Goal: Transaction & Acquisition: Purchase product/service

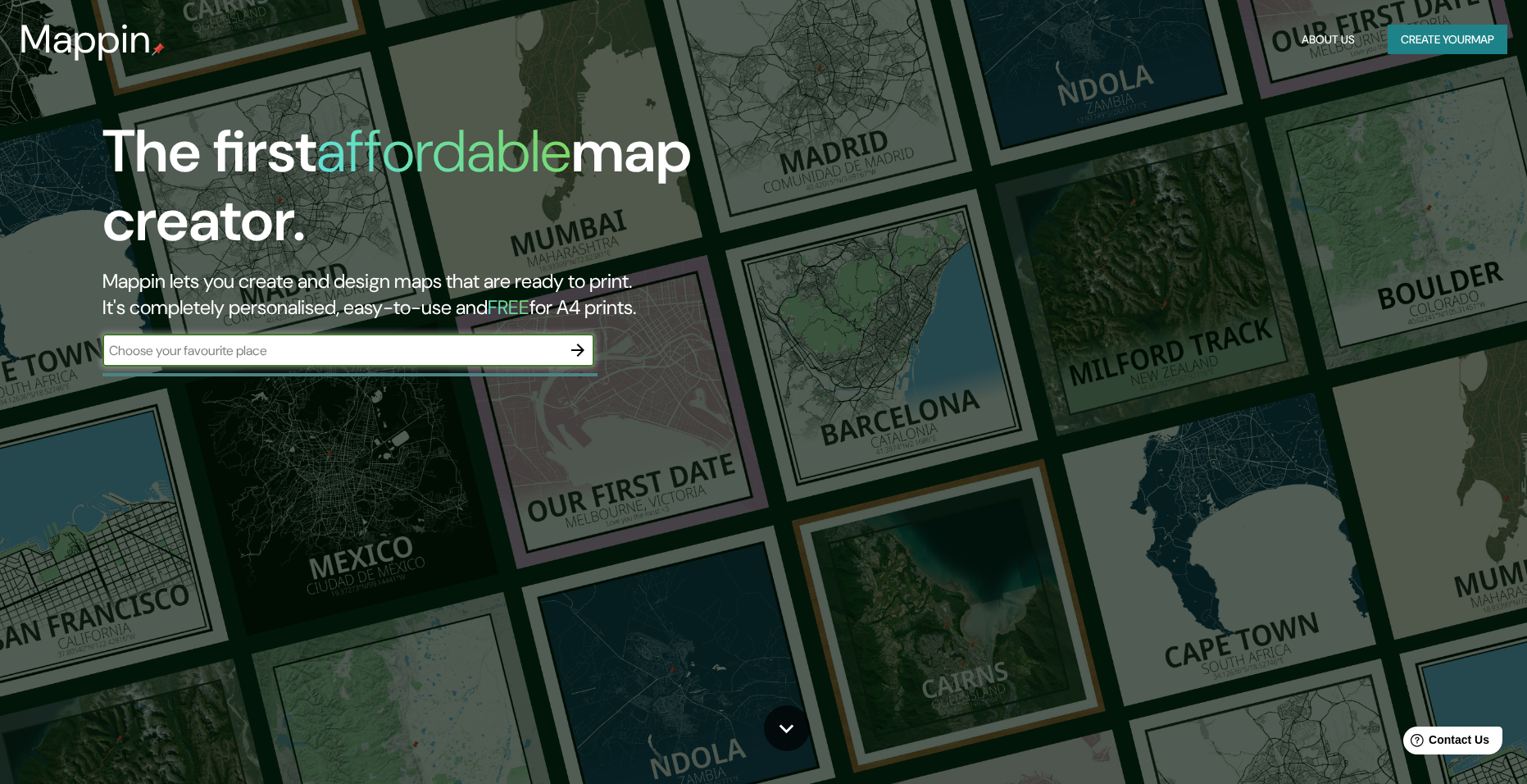
click at [229, 348] on input "text" at bounding box center [331, 350] width 459 height 19
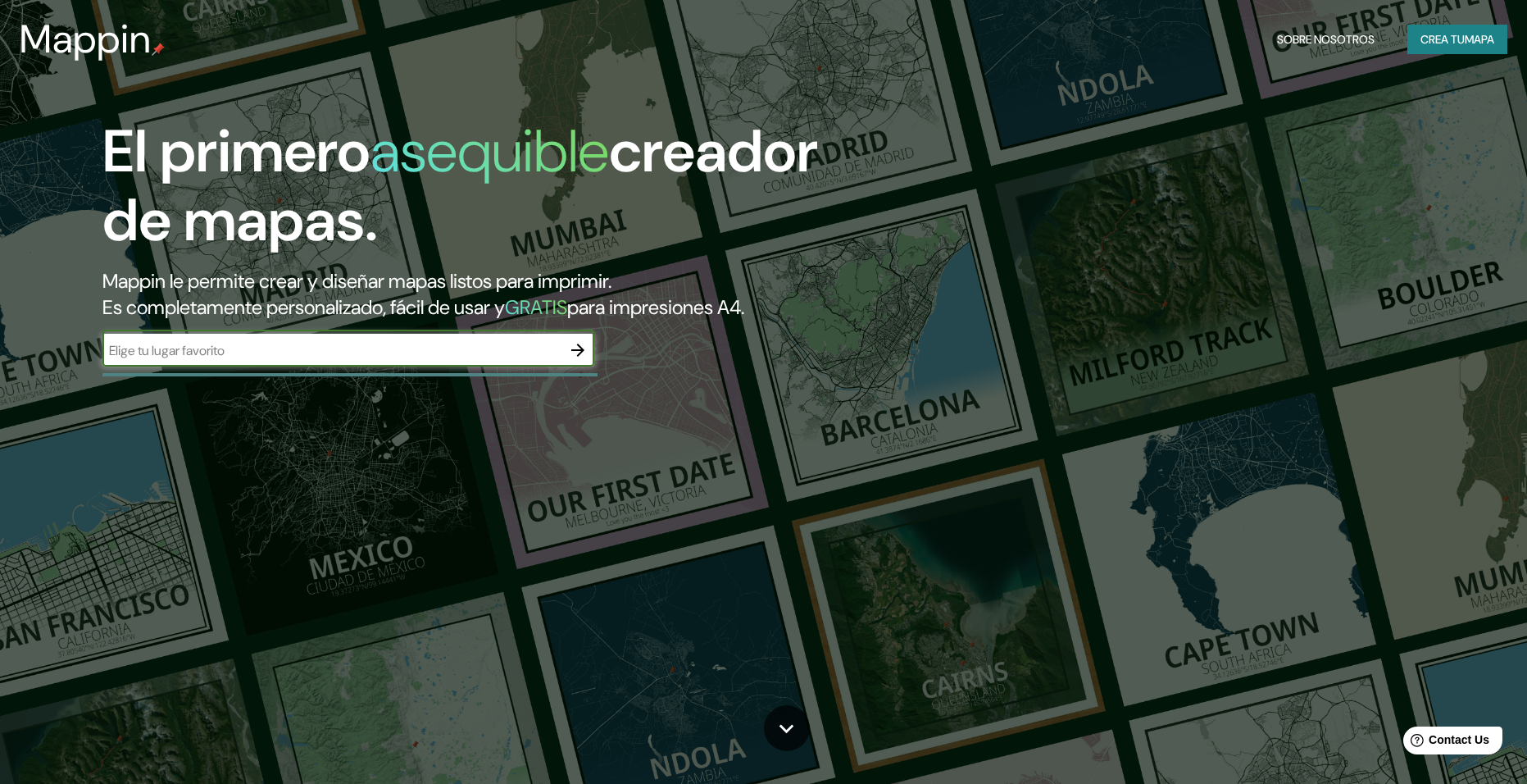
click at [316, 355] on input "text" at bounding box center [331, 350] width 459 height 19
click at [1467, 33] on button "Crea tu mapa" at bounding box center [1457, 40] width 100 height 30
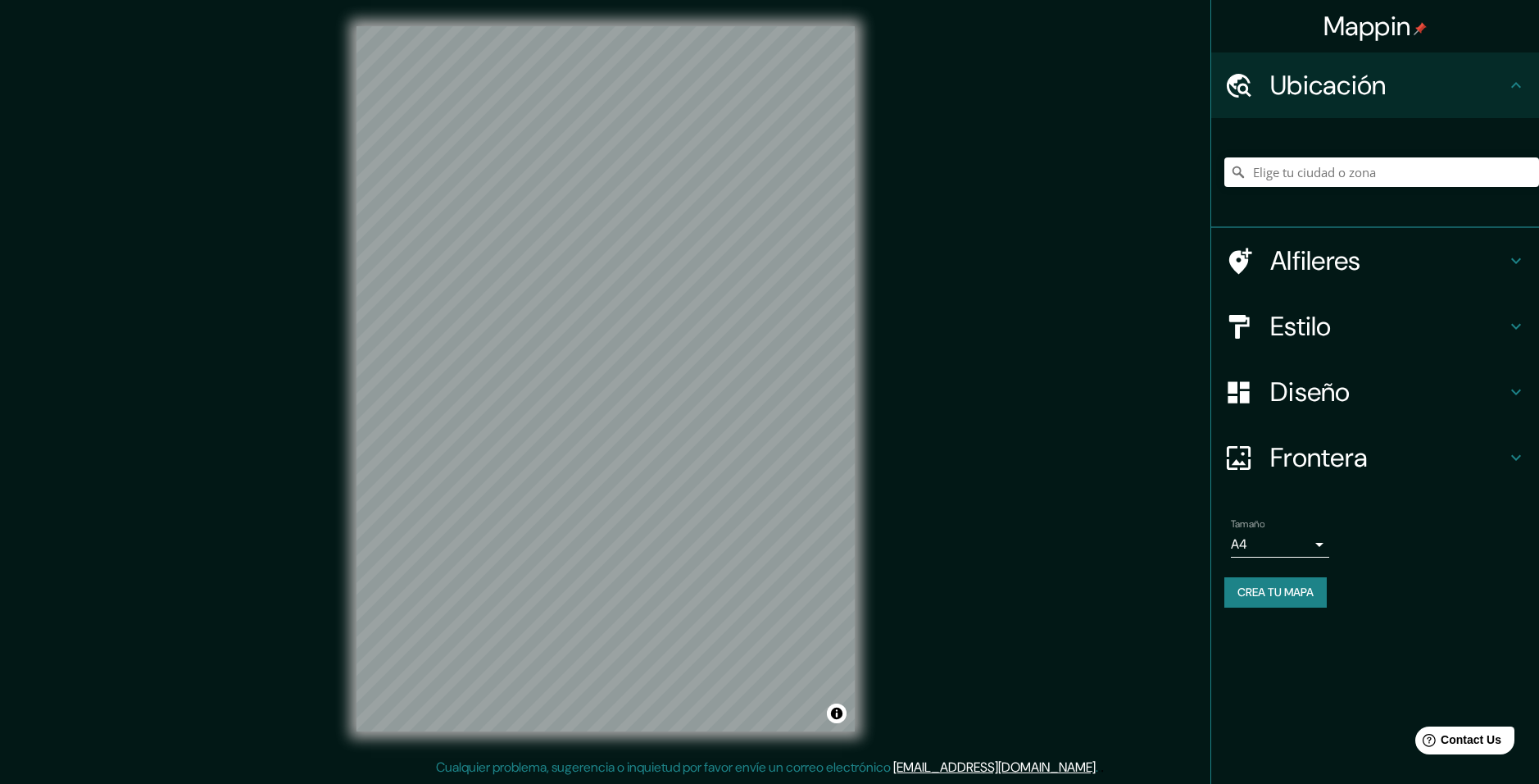
click at [1502, 260] on h4 "Alfileres" at bounding box center [1388, 260] width 236 height 33
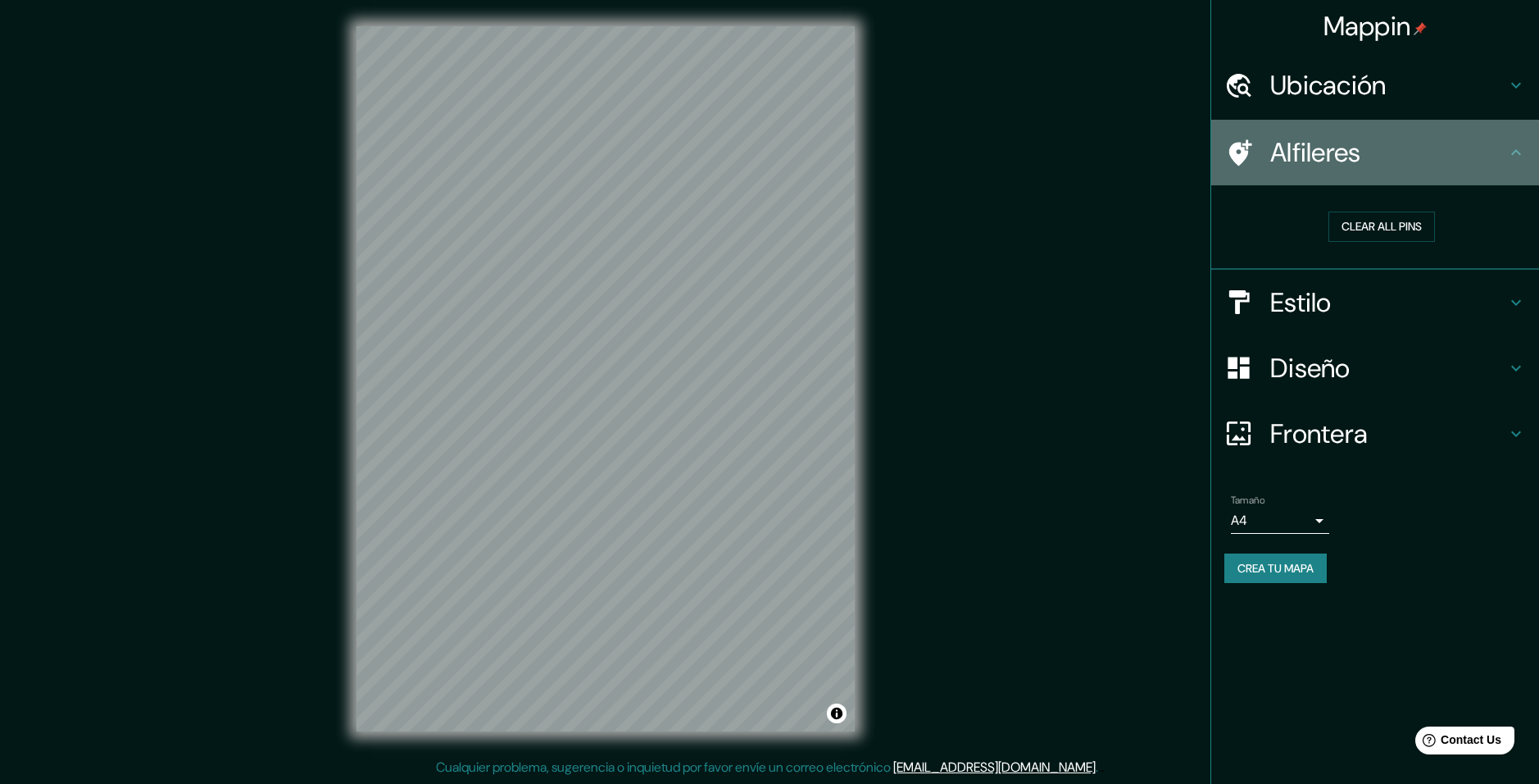
click at [1515, 148] on icon at bounding box center [1516, 153] width 20 height 20
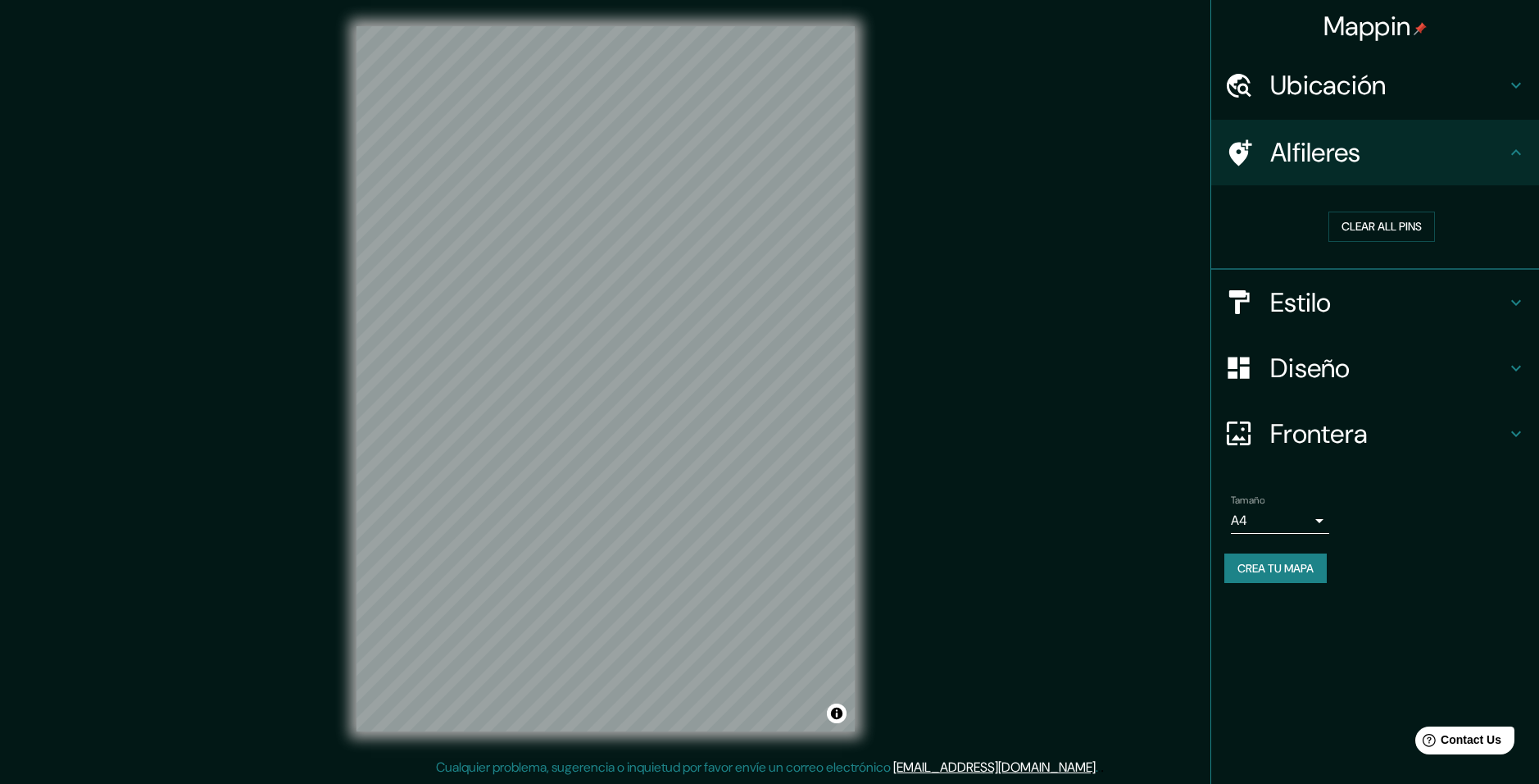
click at [1526, 155] on div "Alfileres" at bounding box center [1375, 153] width 328 height 66
click at [1521, 149] on icon at bounding box center [1516, 153] width 20 height 20
click at [1512, 149] on icon at bounding box center [1516, 153] width 20 height 20
click at [928, 339] on div "Mappin Ubicación Alfileres Clear all pins Estilo Diseño Frontera Elija un borde…" at bounding box center [769, 392] width 1539 height 784
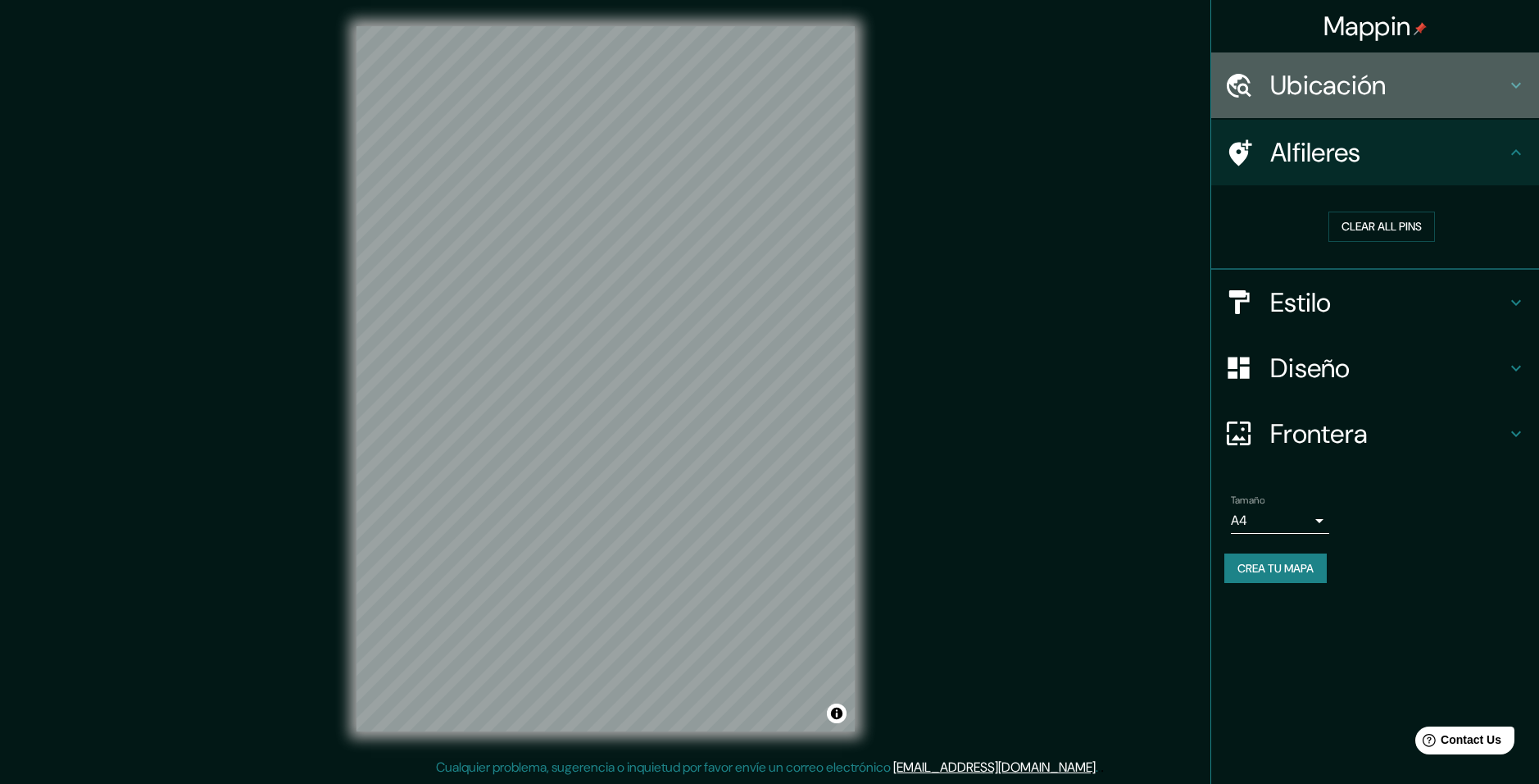
click at [1247, 86] on icon at bounding box center [1239, 85] width 25 height 24
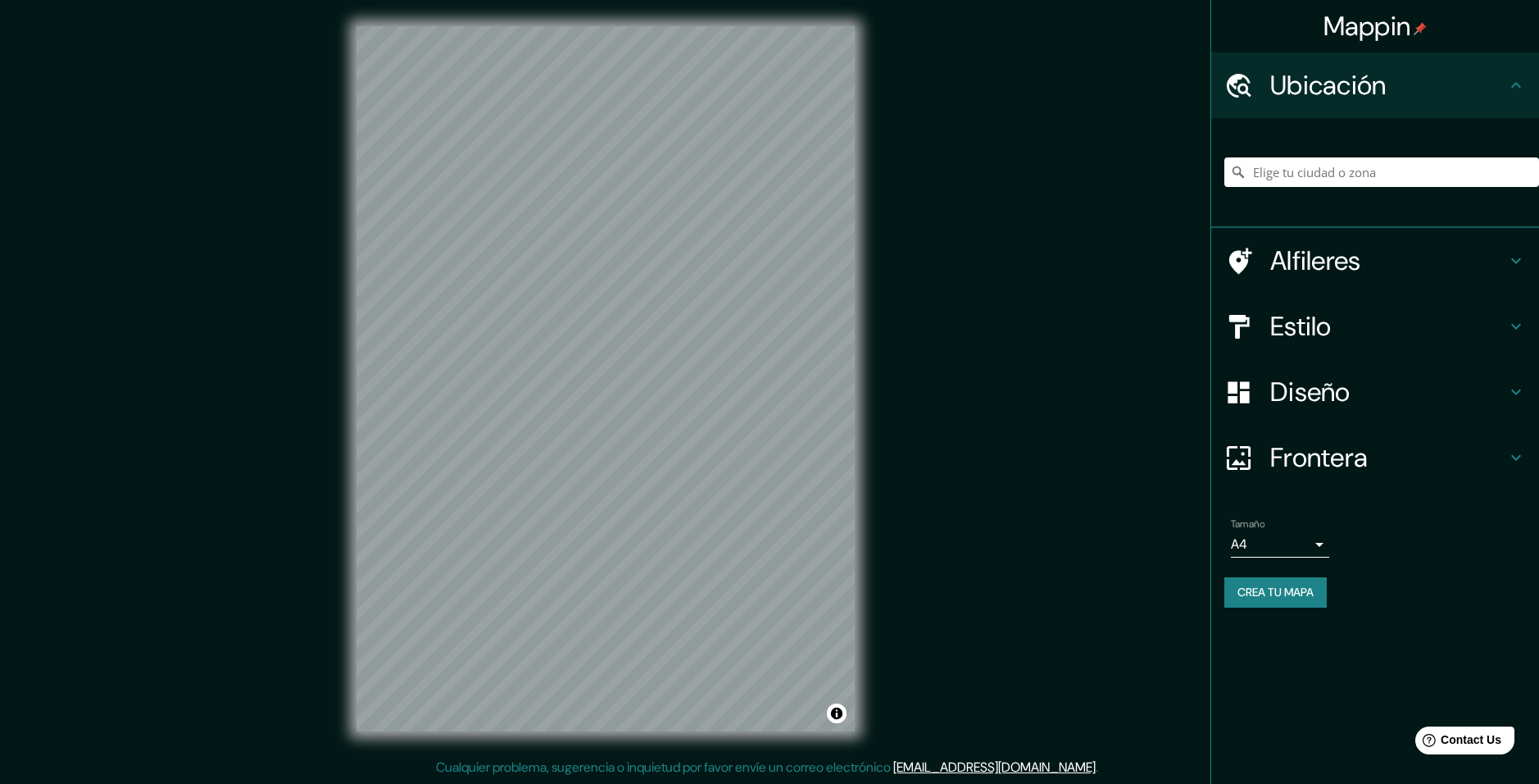
click at [988, 305] on div "Mappin Ubicación Alfileres Estilo Diseño Frontera Elija un borde. Pista : puede…" at bounding box center [769, 392] width 1539 height 784
click at [1321, 339] on h4 "Estilo" at bounding box center [1388, 326] width 236 height 33
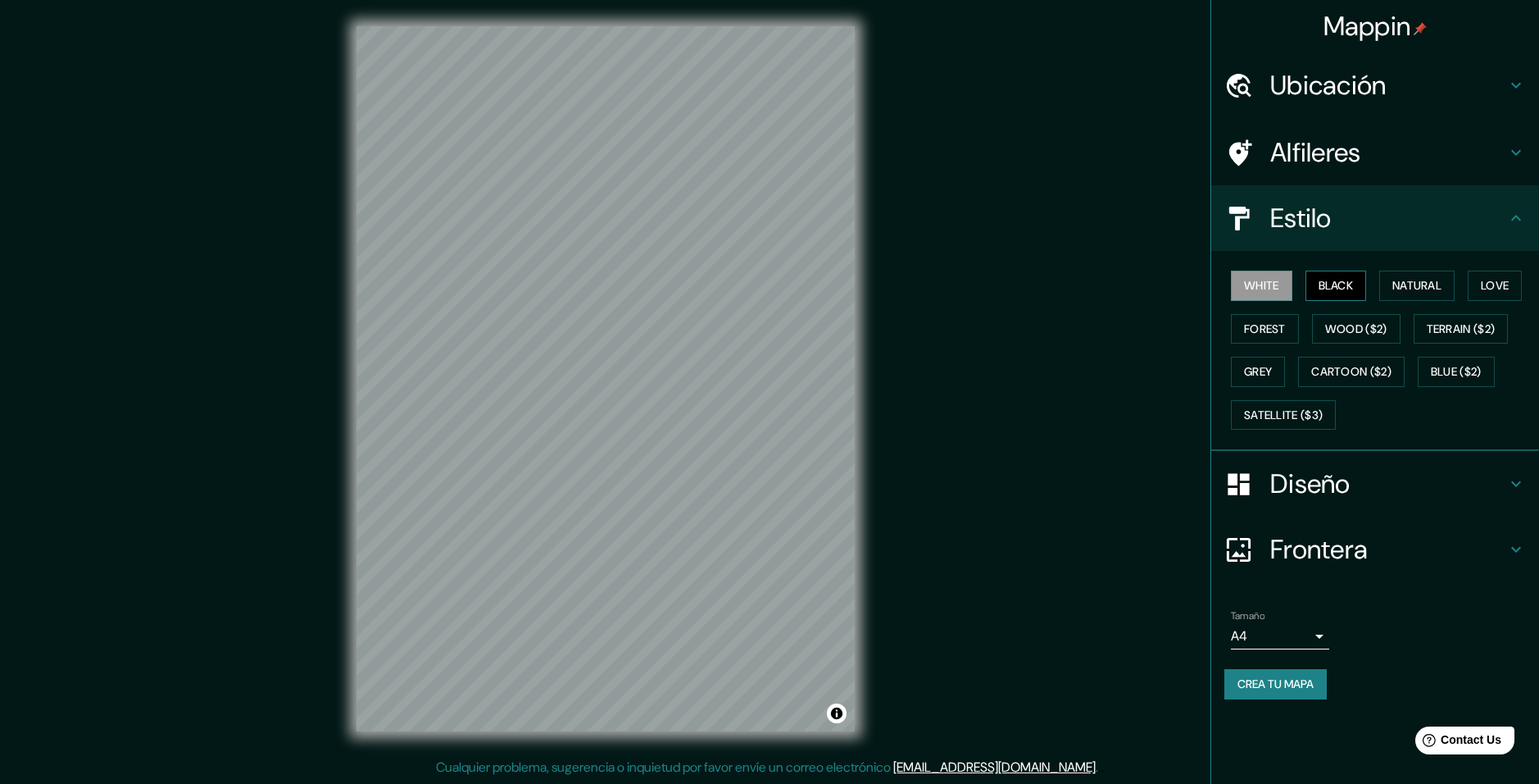
click at [1336, 275] on button "Black" at bounding box center [1336, 285] width 61 height 30
click at [1403, 279] on button "Natural" at bounding box center [1416, 285] width 75 height 30
click at [1488, 283] on button "Love" at bounding box center [1495, 285] width 54 height 30
click at [1459, 328] on button "Terrain ($2)" at bounding box center [1461, 329] width 95 height 30
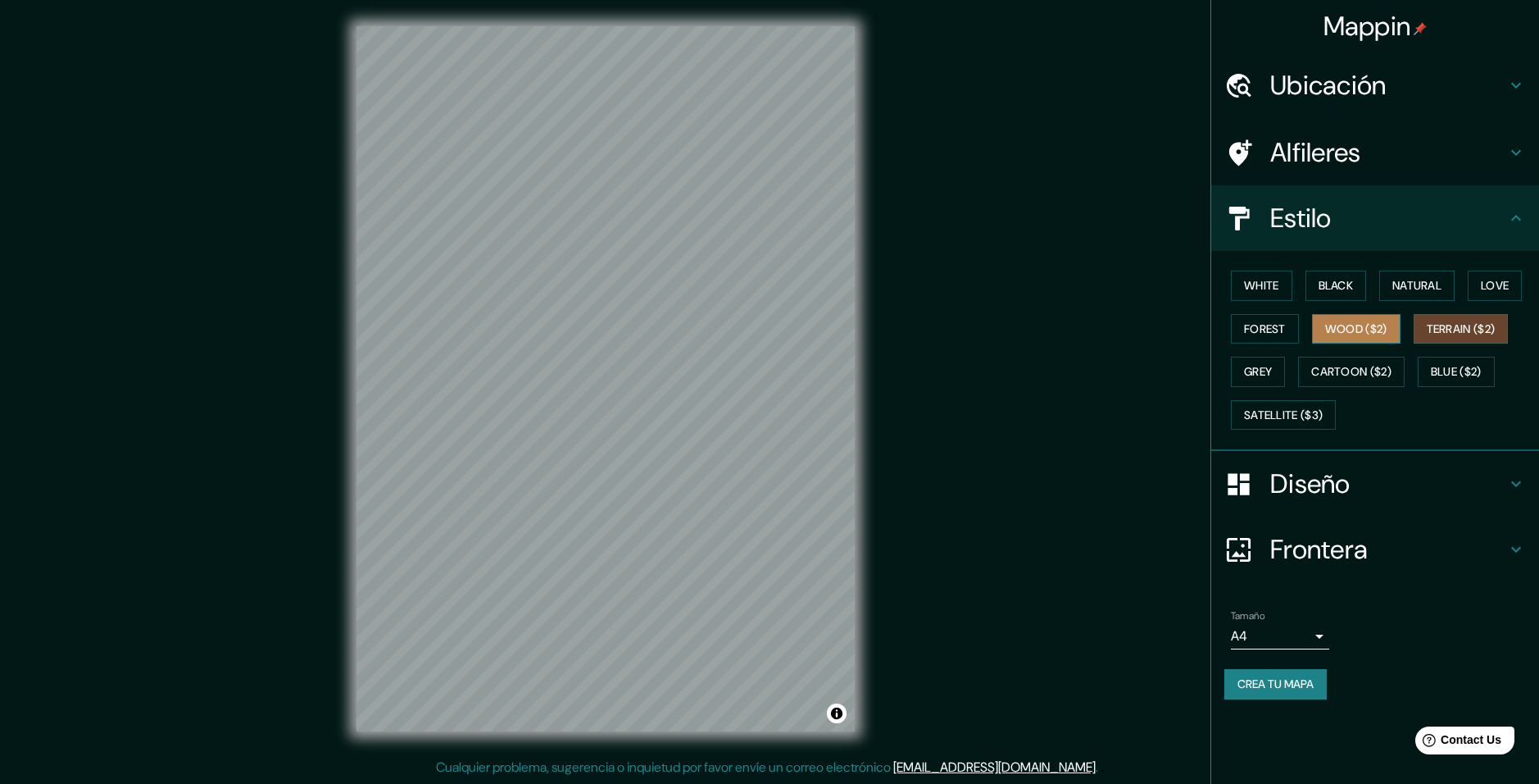
click at [1361, 331] on button "Wood ($2)" at bounding box center [1356, 329] width 89 height 30
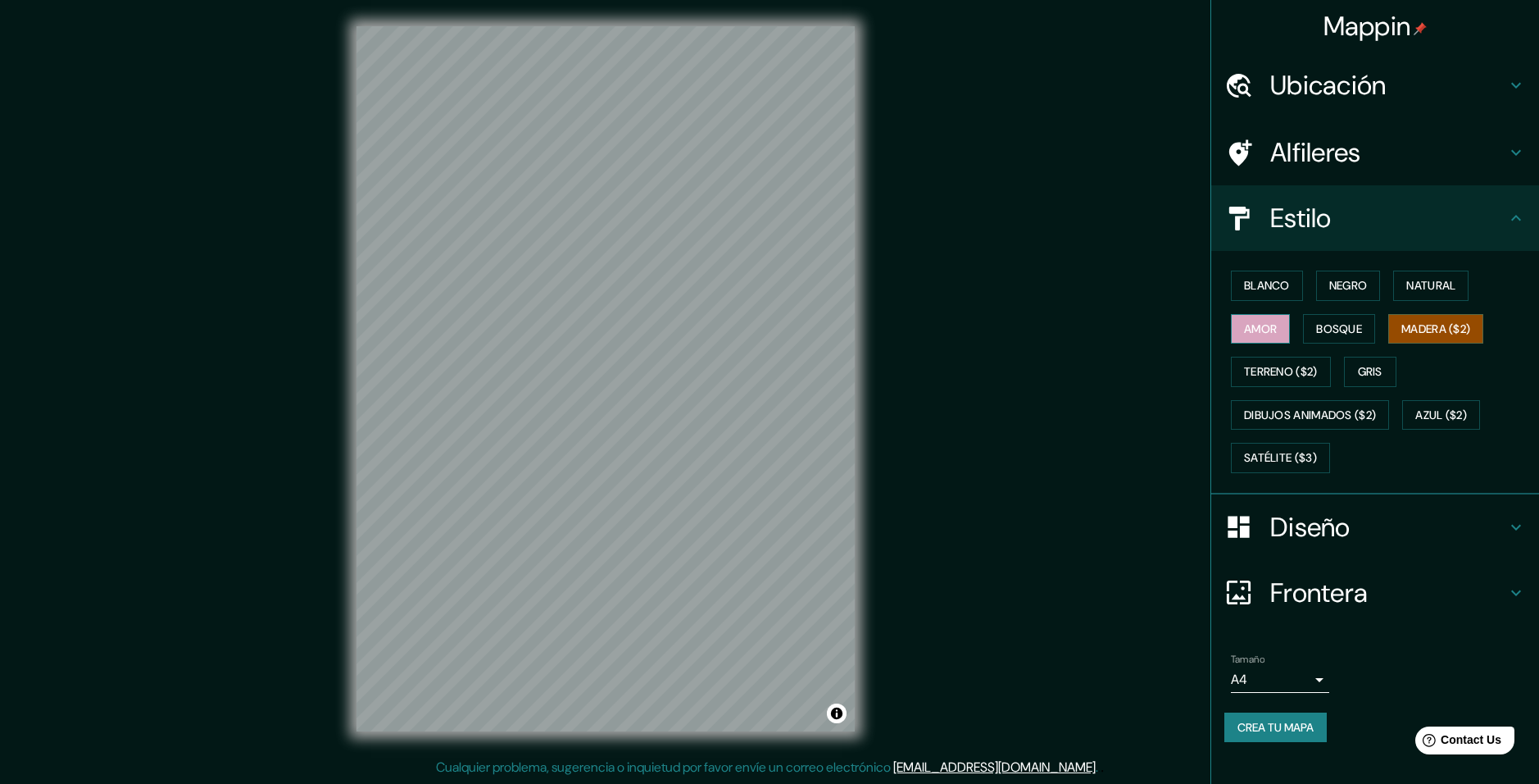
click at [1256, 331] on button "Amor" at bounding box center [1260, 329] width 59 height 30
click at [1322, 328] on button "Bosque" at bounding box center [1339, 329] width 72 height 30
click at [1372, 378] on button "Gris" at bounding box center [1370, 372] width 52 height 30
click at [1247, 461] on button "Satélite ($3)" at bounding box center [1280, 458] width 99 height 30
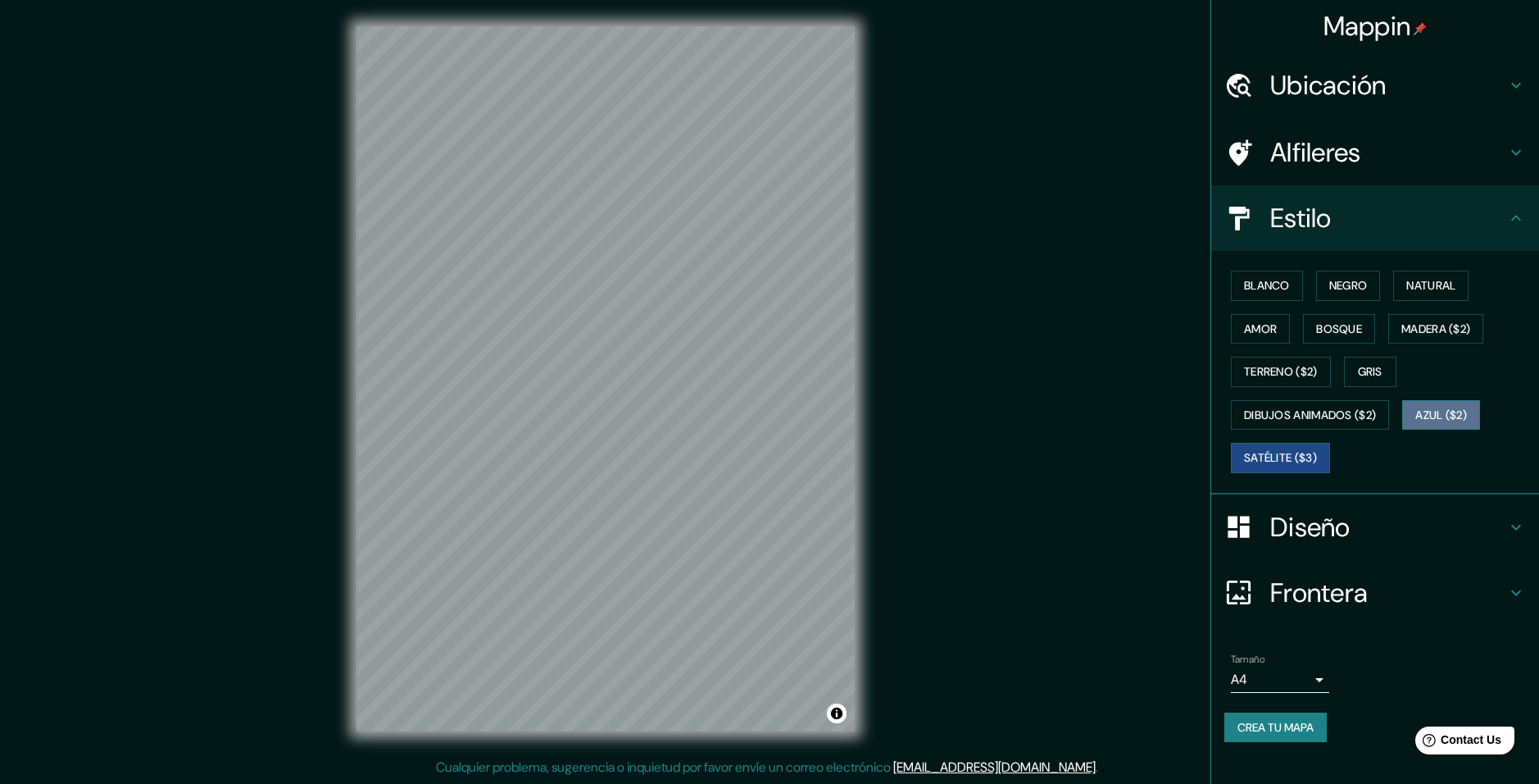
click at [1432, 411] on button "Azul ($2)" at bounding box center [1441, 415] width 78 height 30
click at [1403, 283] on button "Natural" at bounding box center [1430, 285] width 75 height 30
click at [1315, 669] on body "Mappin Ubicación Alfileres Estilo Blanco Negro Natural Amor Bosque Madera ($2) …" at bounding box center [769, 392] width 1539 height 784
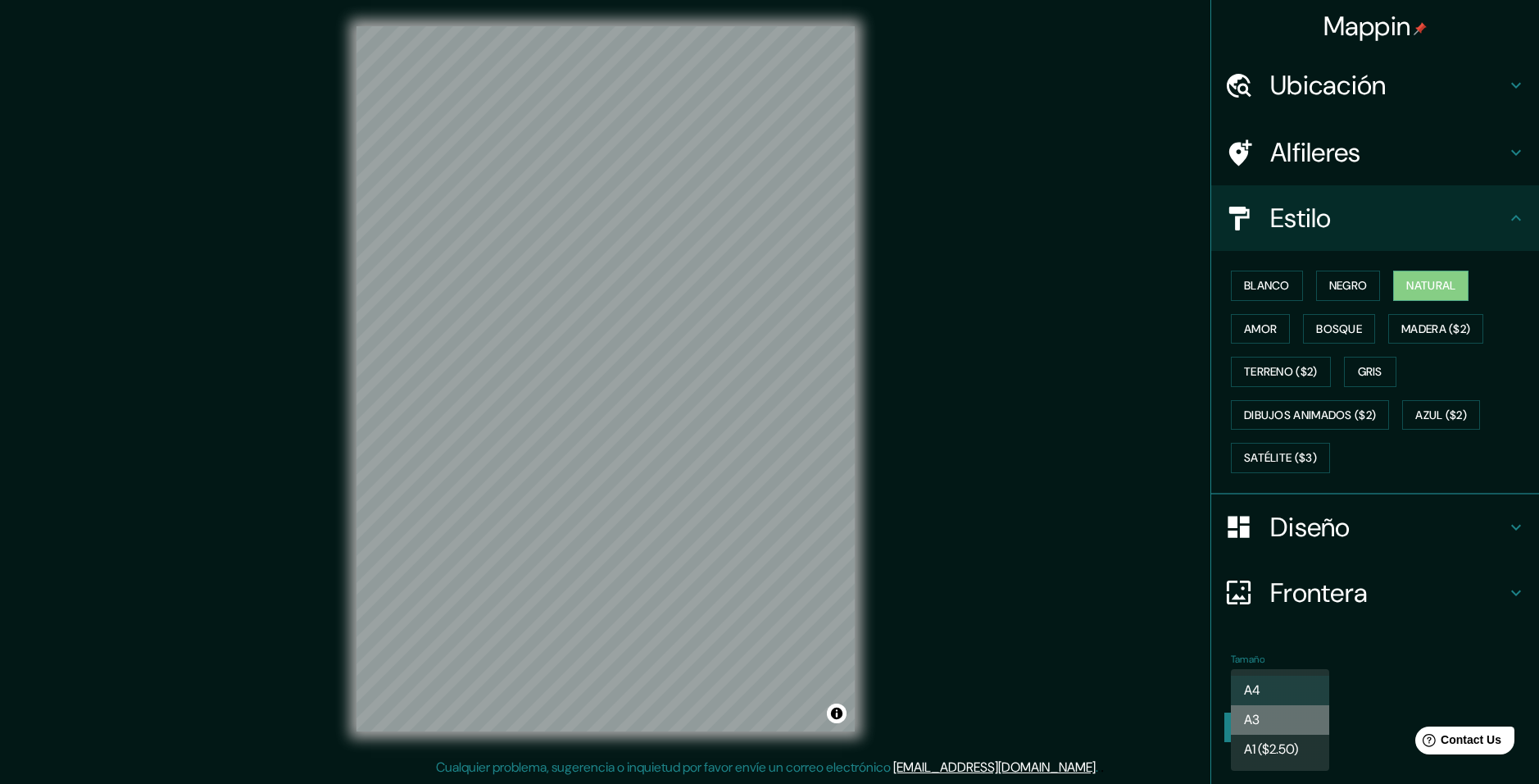
click at [1290, 723] on li "A3" at bounding box center [1280, 720] width 98 height 30
type input "a4"
click at [1319, 672] on body "Mappin Ubicación Alfileres Estilo Blanco Negro Natural Amor Bosque Madera ($2) …" at bounding box center [769, 392] width 1539 height 784
click at [1378, 649] on div at bounding box center [769, 392] width 1539 height 784
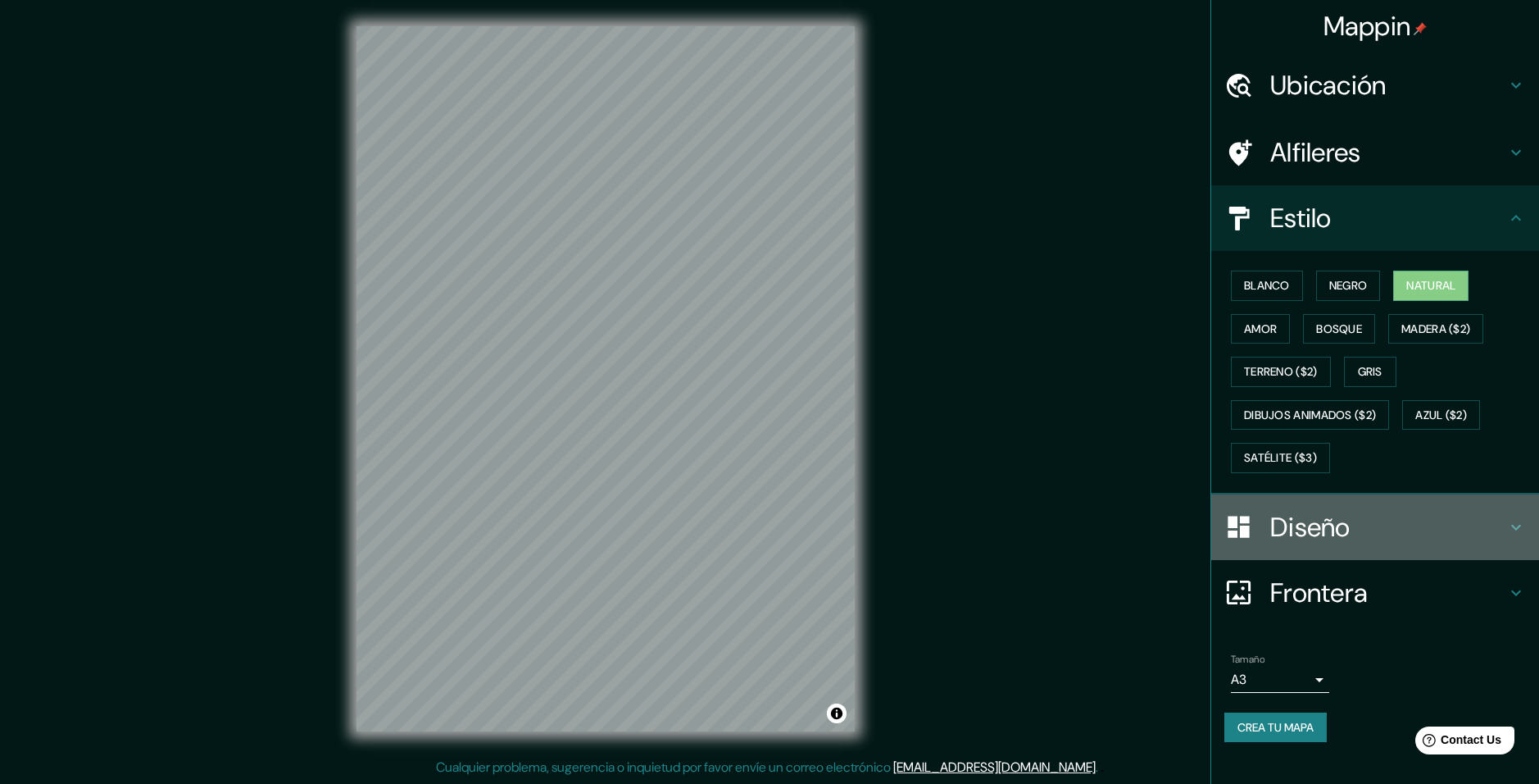
click at [1354, 530] on h4 "Diseño" at bounding box center [1388, 527] width 236 height 33
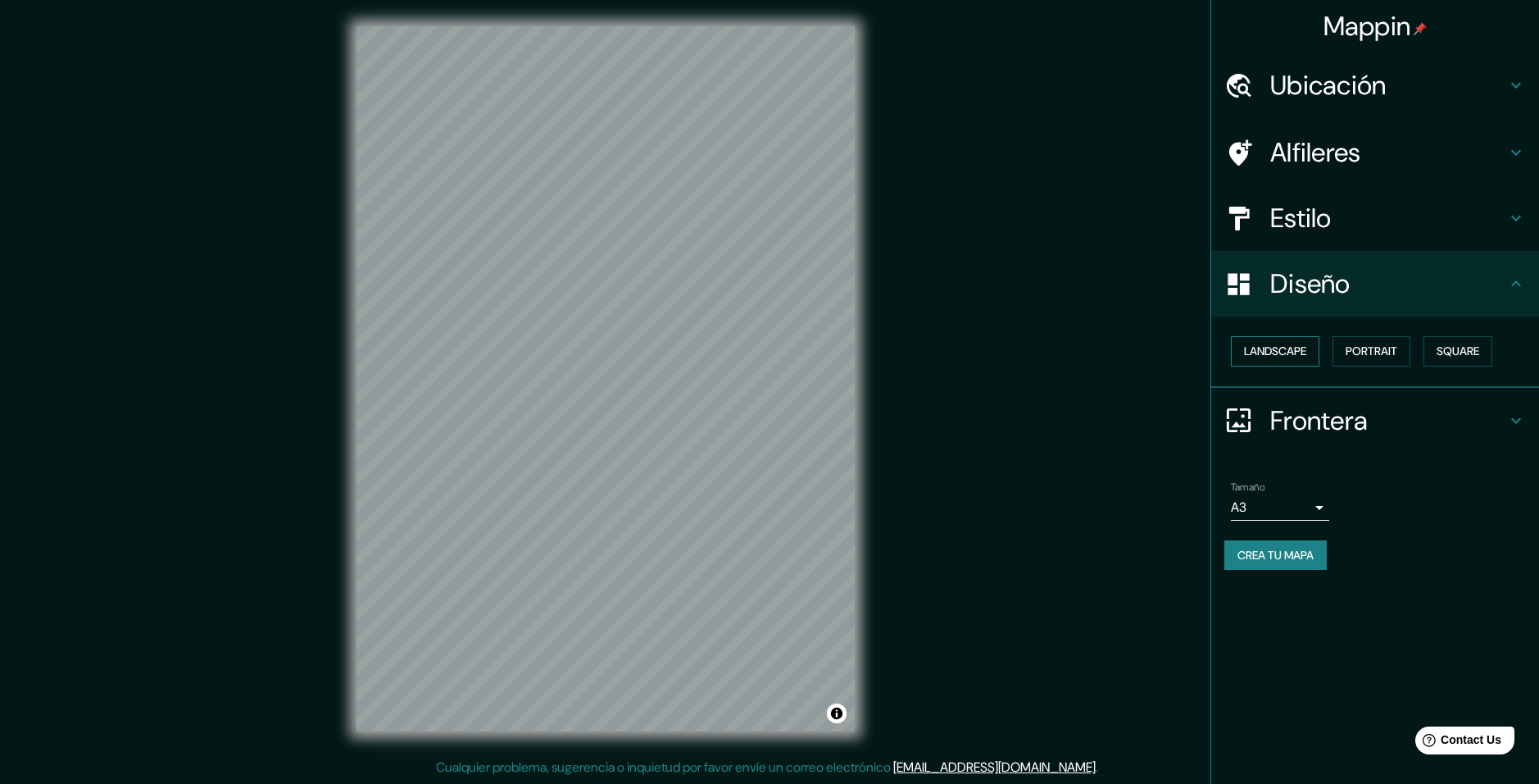
click at [1284, 343] on button "Landscape" at bounding box center [1275, 351] width 89 height 30
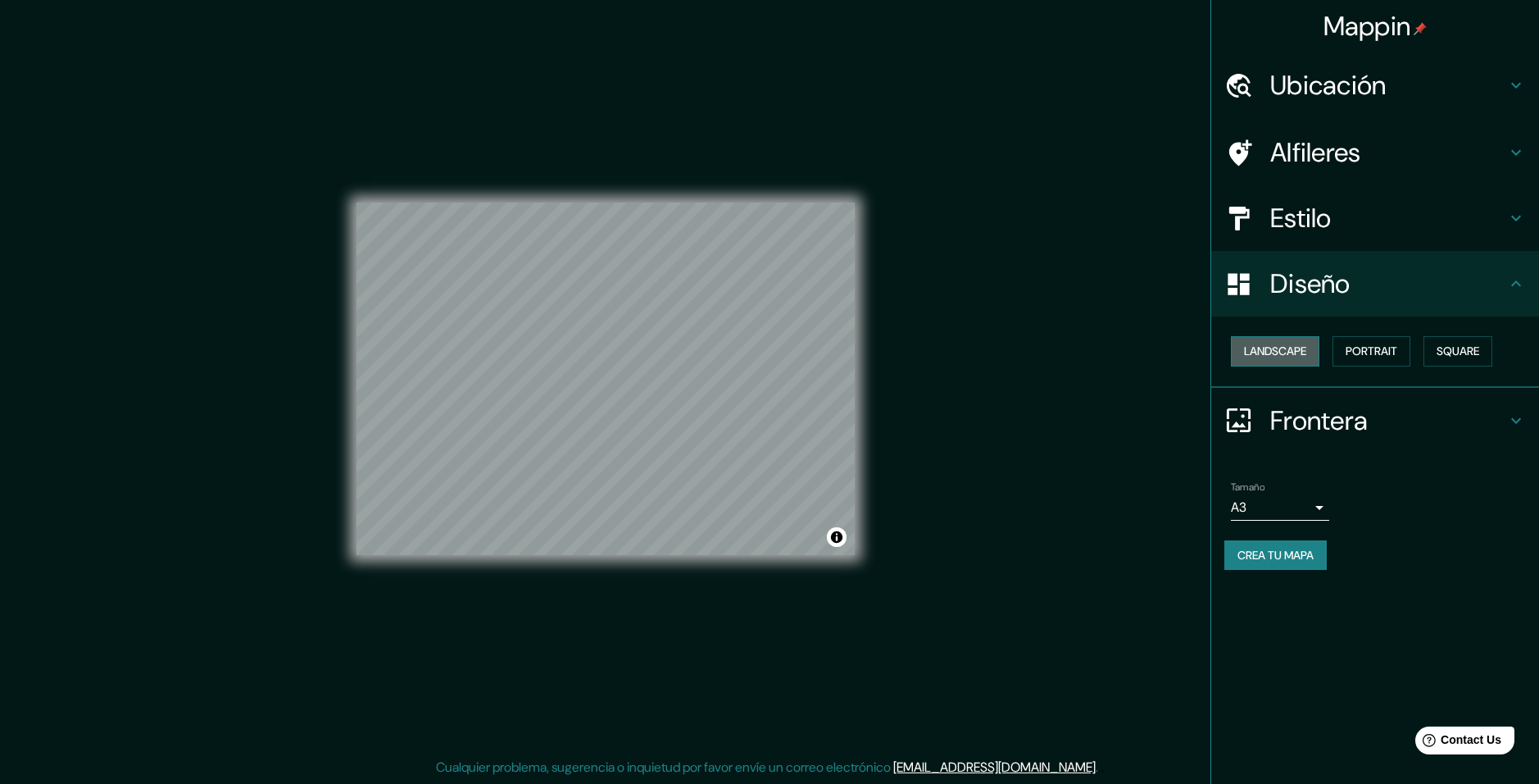
click at [1284, 343] on button "Landscape" at bounding box center [1275, 351] width 89 height 30
click at [1386, 347] on button "Portrait" at bounding box center [1372, 351] width 78 height 30
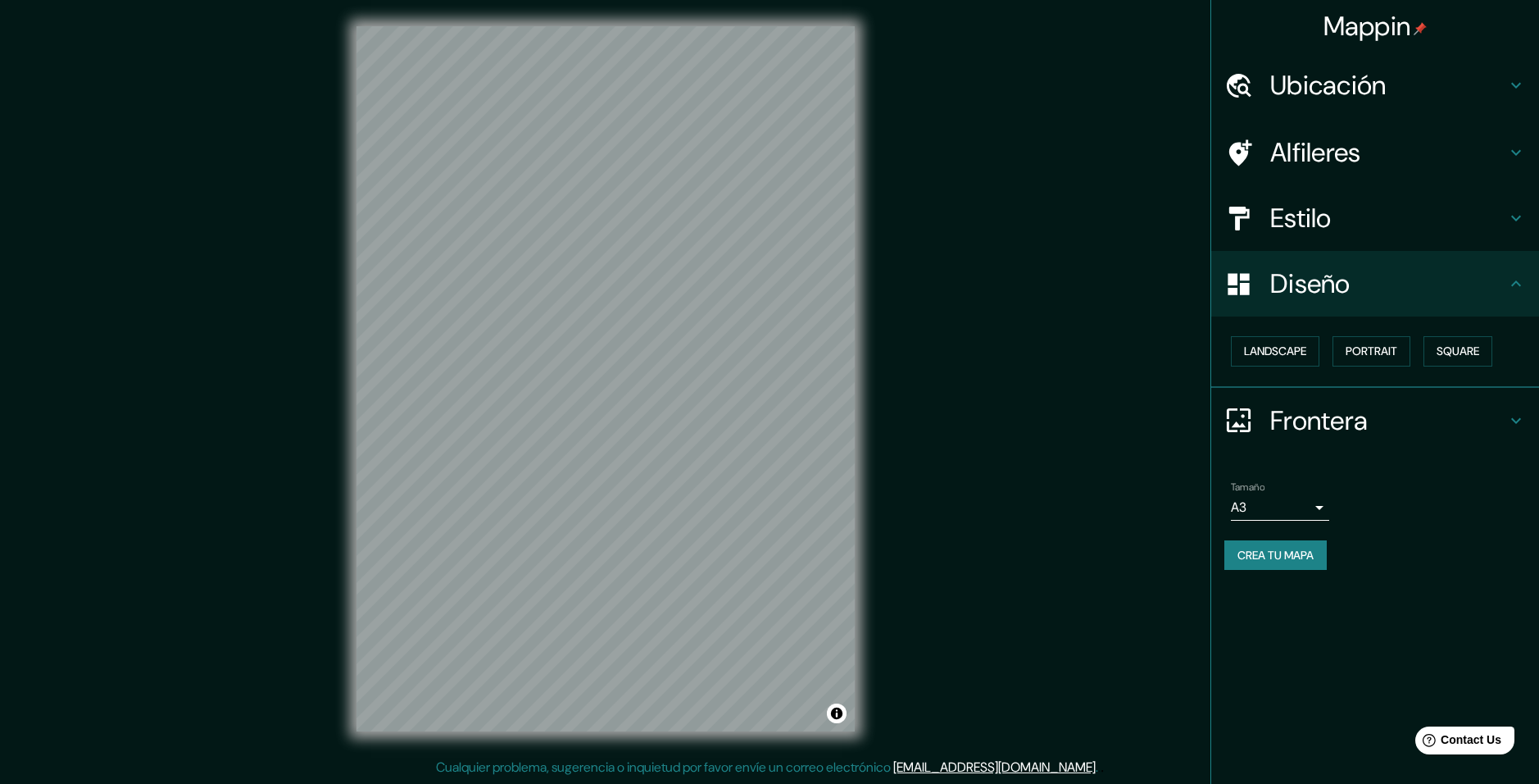
click at [1502, 349] on div "Landscape [GEOGRAPHIC_DATA]" at bounding box center [1382, 350] width 315 height 43
click at [1456, 354] on button "Square" at bounding box center [1458, 351] width 69 height 30
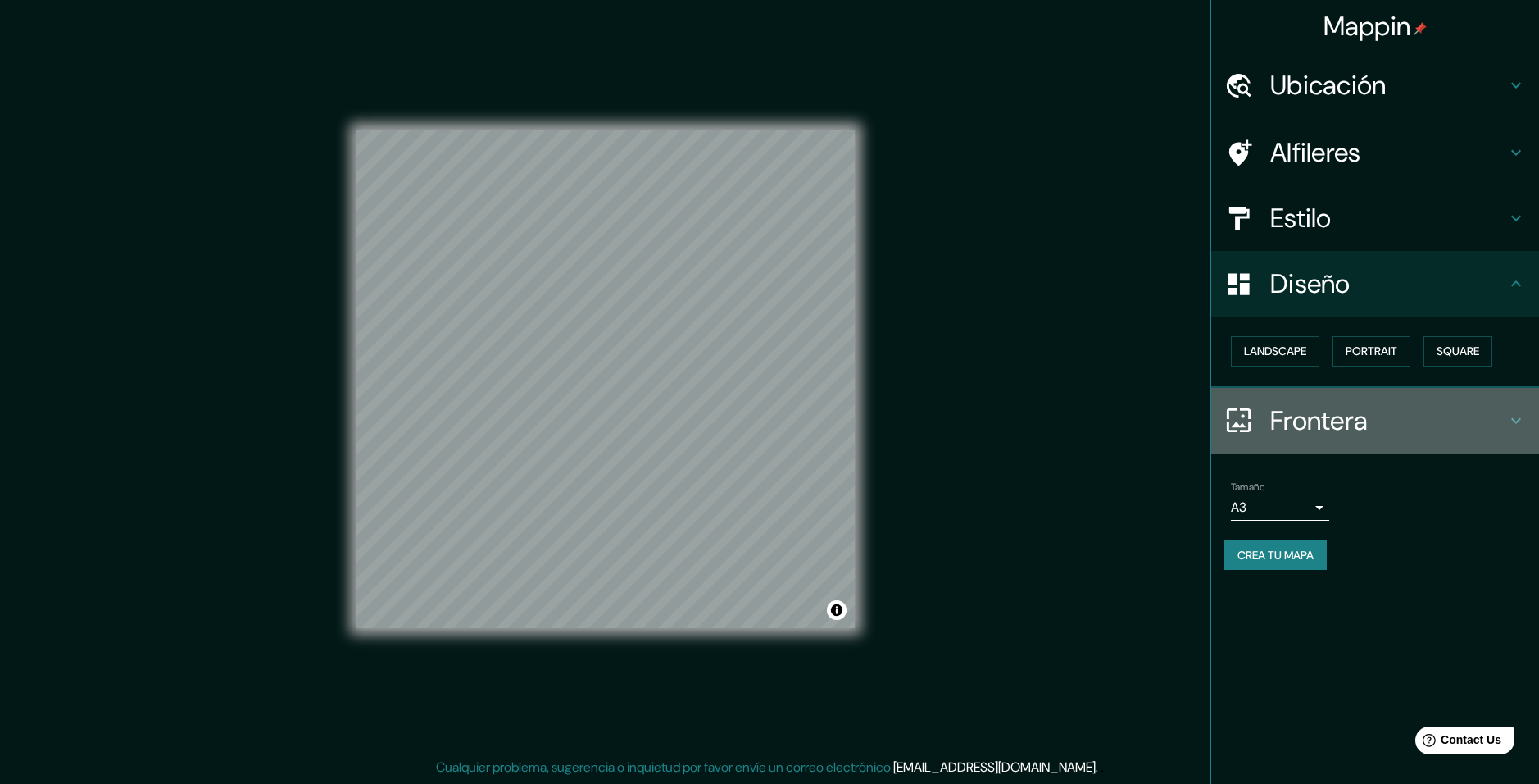
click at [1494, 422] on h4 "Frontera" at bounding box center [1388, 420] width 236 height 33
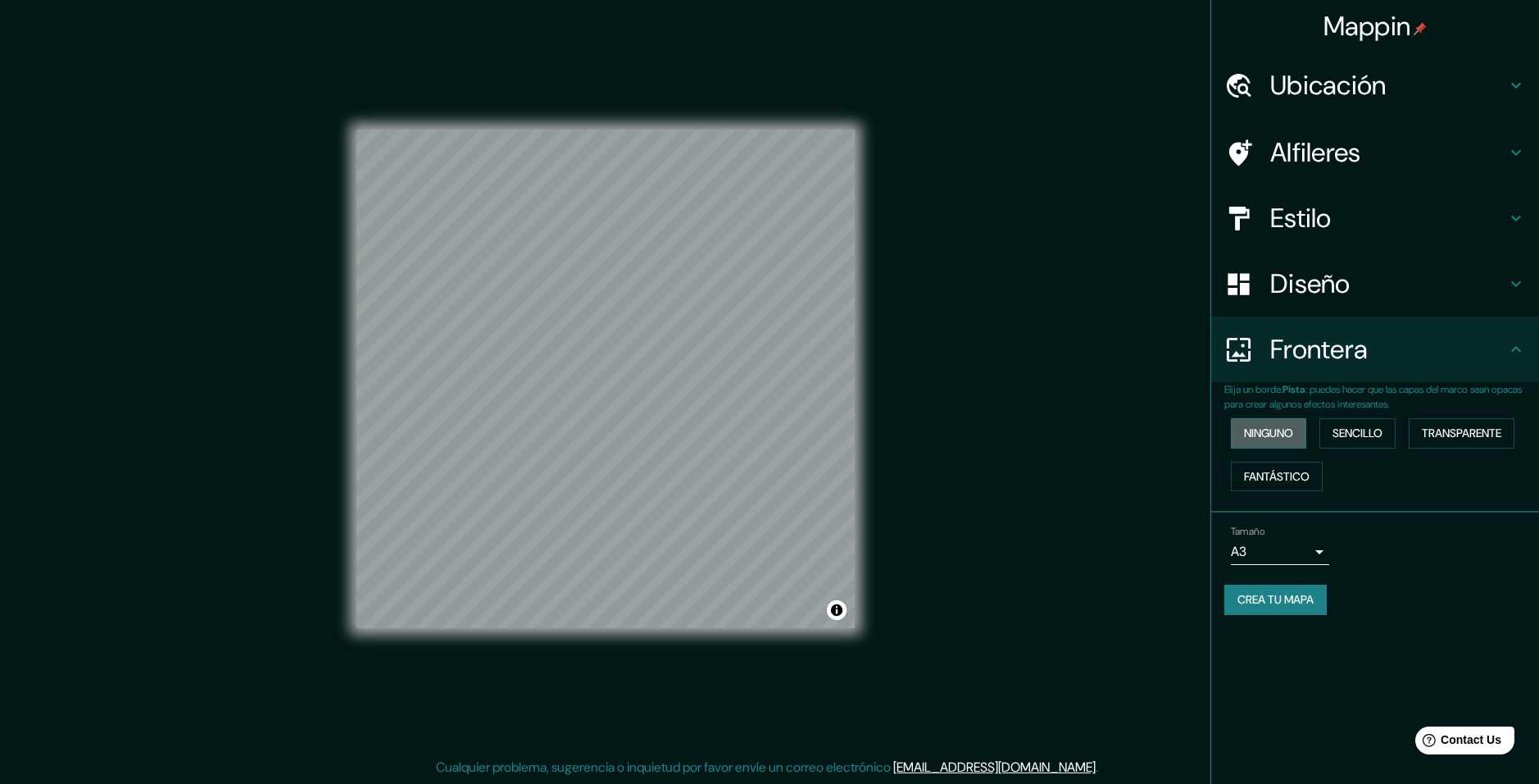
click at [1268, 435] on button "Ninguno" at bounding box center [1268, 433] width 75 height 30
click at [1288, 431] on button "Ninguno" at bounding box center [1268, 433] width 75 height 30
click at [1352, 431] on button "Sencillo" at bounding box center [1358, 433] width 76 height 30
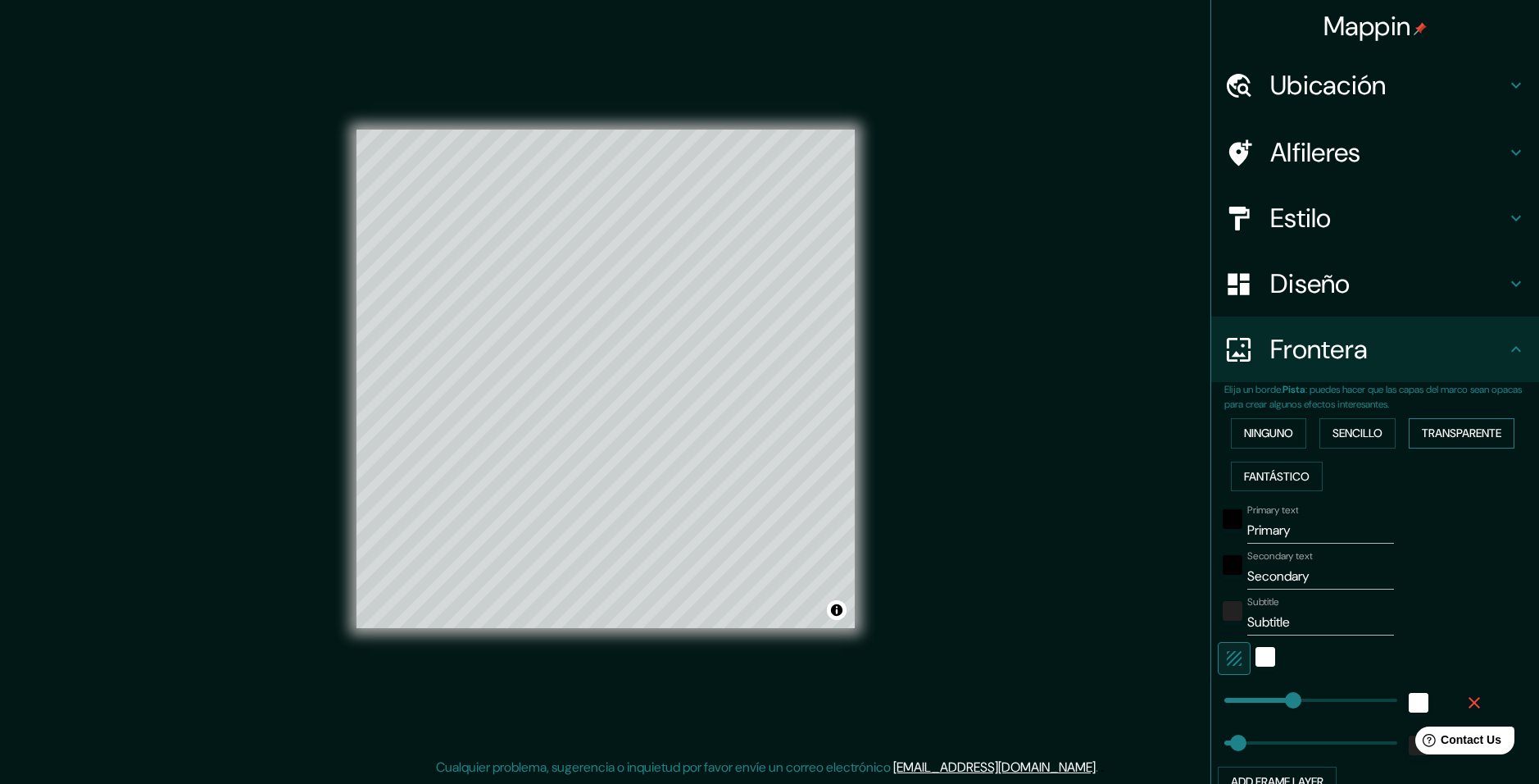
click at [1420, 432] on button "Transparente" at bounding box center [1462, 433] width 106 height 30
click at [1256, 470] on button "Fantástico" at bounding box center [1277, 476] width 92 height 30
click at [1260, 446] on button "Ninguno" at bounding box center [1268, 433] width 75 height 30
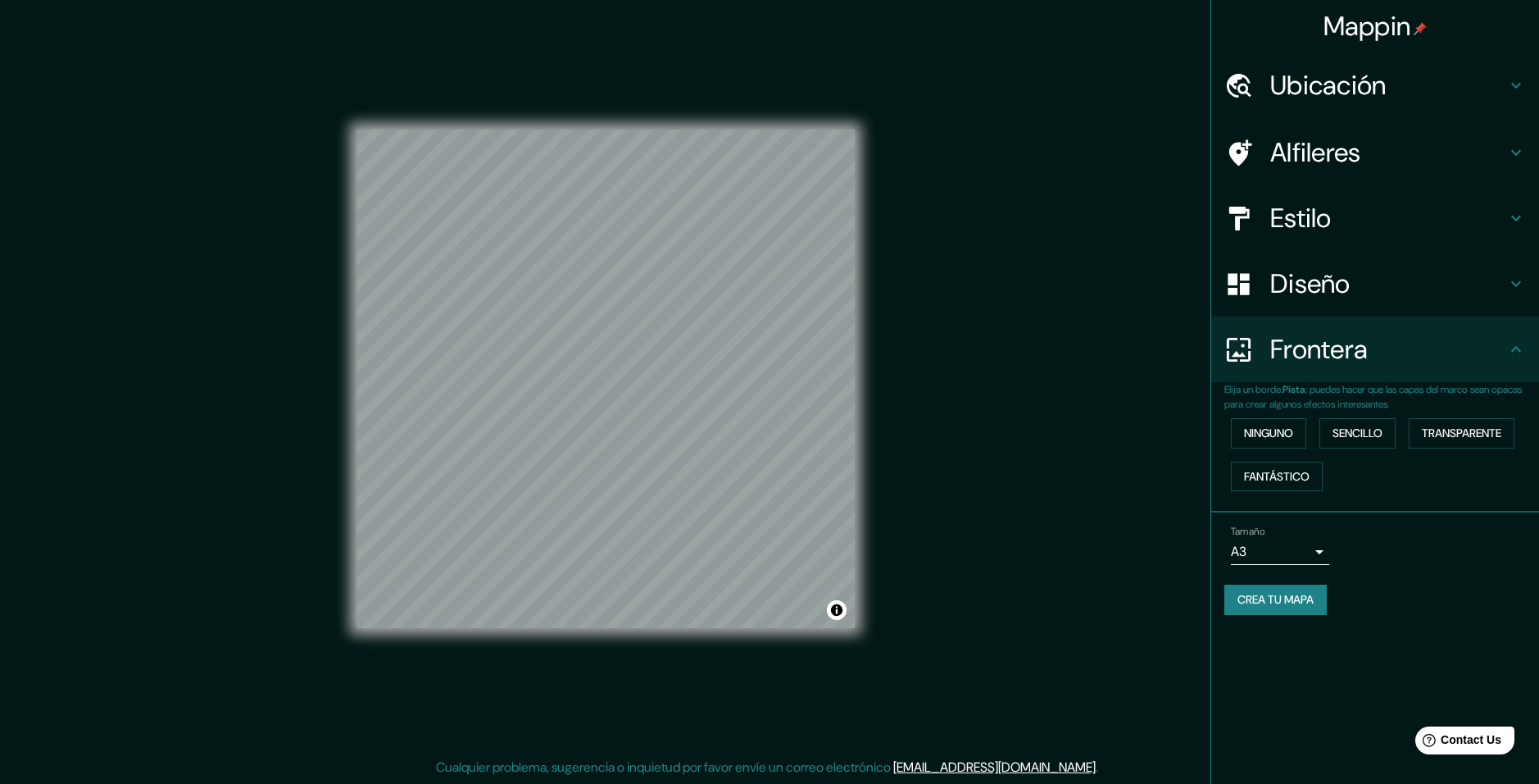
click at [1075, 466] on div "Mappin Ubicación Alfileres Estilo Diseño Frontera Elija un borde. Pista : puede…" at bounding box center [769, 392] width 1539 height 784
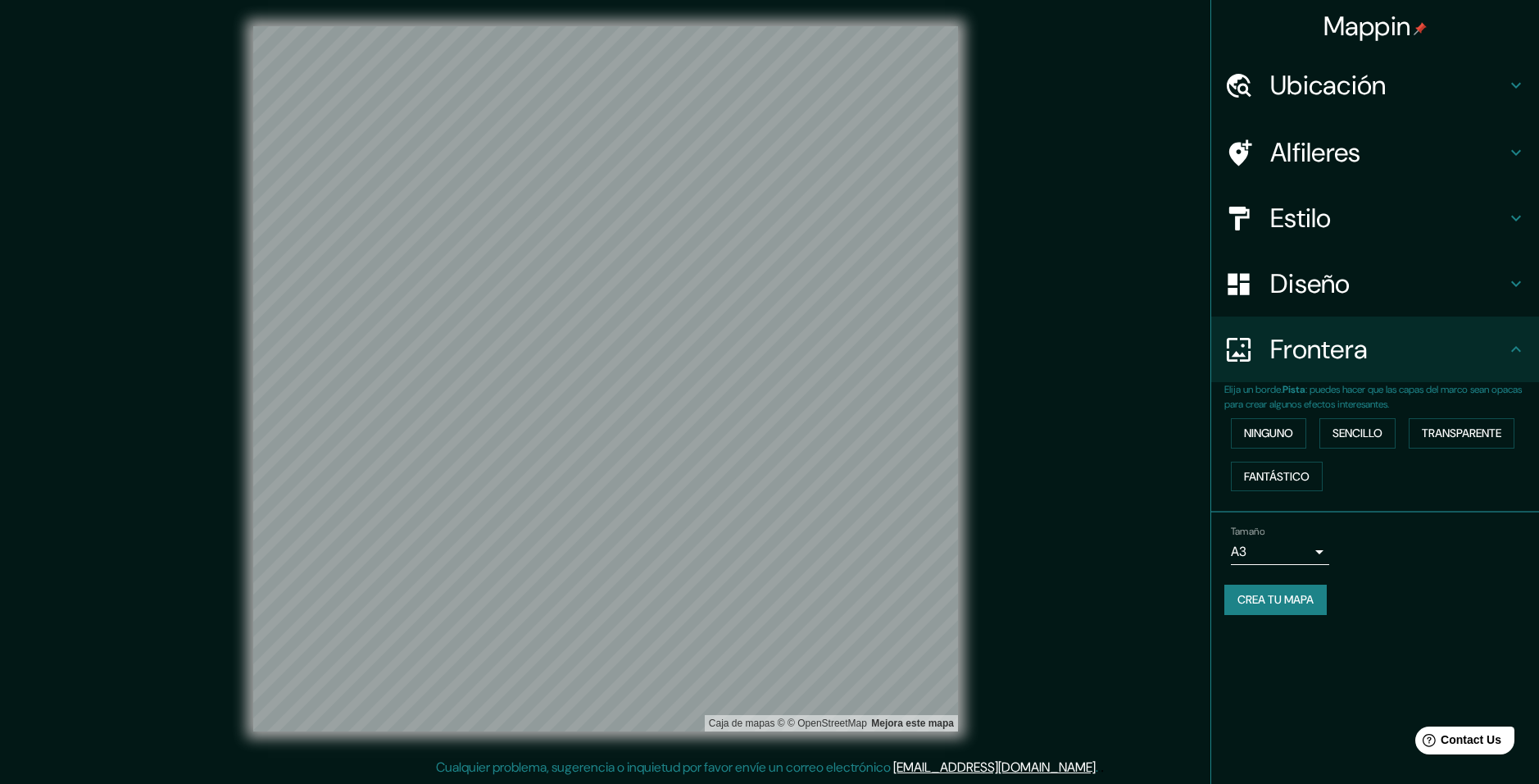
click at [1156, 143] on div "Caja de mapas © © OpenStreetMap Mejora este mapa" at bounding box center [605, 378] width 1385 height 705
click at [1262, 600] on button "Crea tu mapa" at bounding box center [1276, 599] width 102 height 30
click at [1254, 596] on div "Crea tu mapa" at bounding box center [1376, 599] width 302 height 30
click at [1265, 600] on div "Crea tu mapa" at bounding box center [1376, 599] width 302 height 30
click at [1265, 601] on div "Crea tu mapa" at bounding box center [1376, 599] width 302 height 30
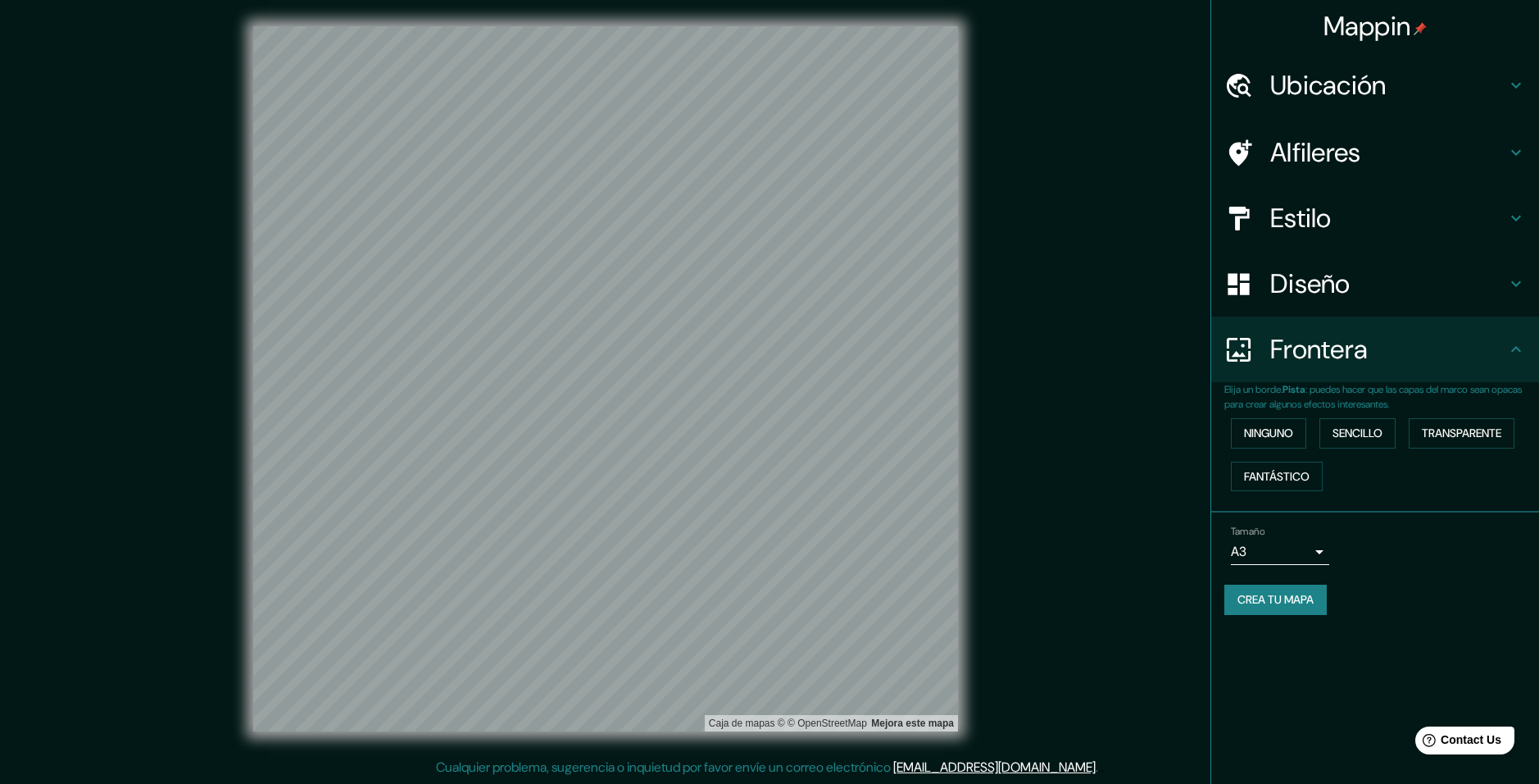
click at [1305, 165] on h4 "Alfileres" at bounding box center [1388, 152] width 236 height 33
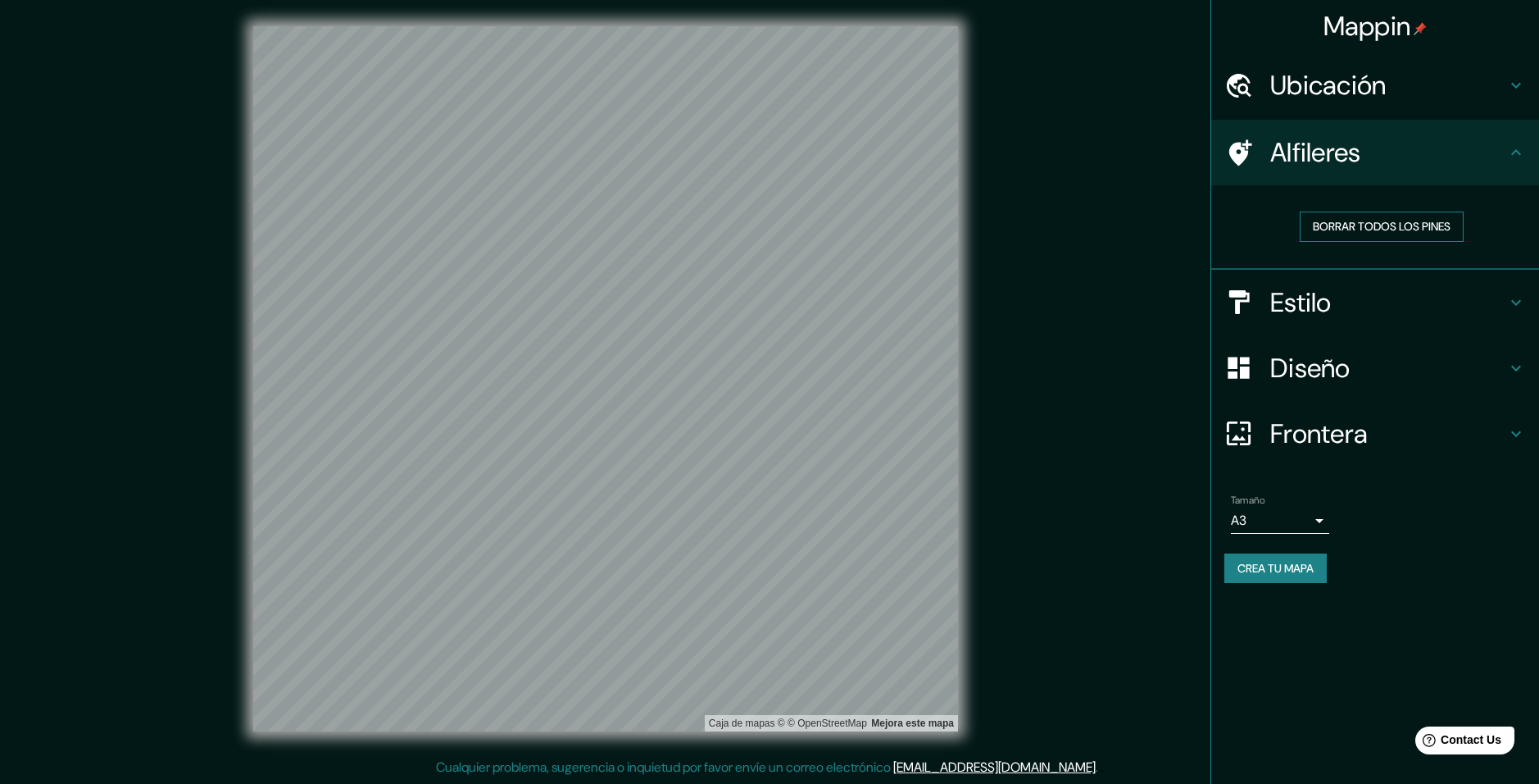
click at [1370, 226] on button "Borrar todos los pines" at bounding box center [1382, 226] width 164 height 30
click at [1370, 230] on button "Borrar todos los pines" at bounding box center [1382, 226] width 164 height 30
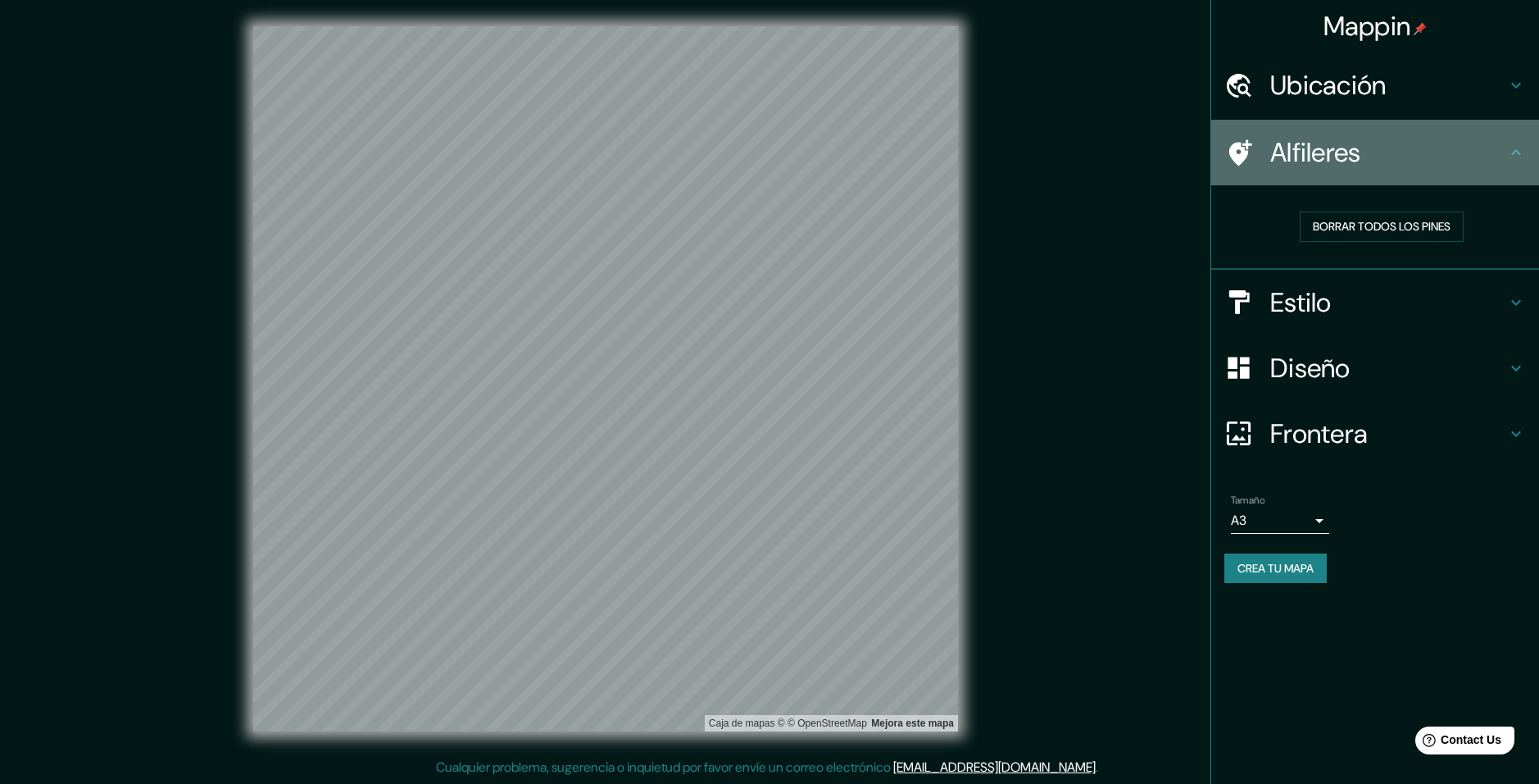
click at [1362, 151] on h4 "Alfileres" at bounding box center [1388, 152] width 236 height 33
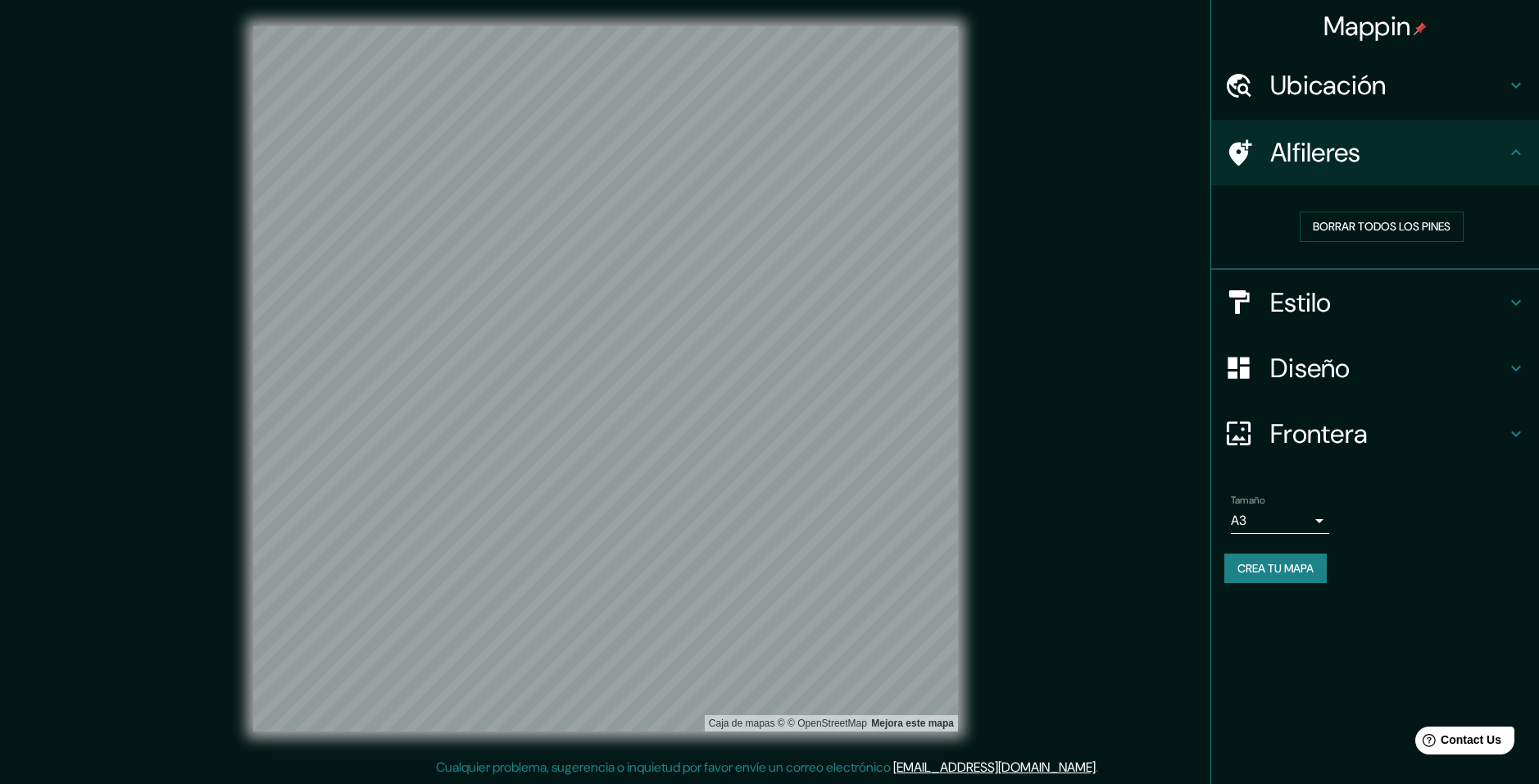
click at [1496, 161] on h4 "Alfileres" at bounding box center [1388, 152] width 236 height 33
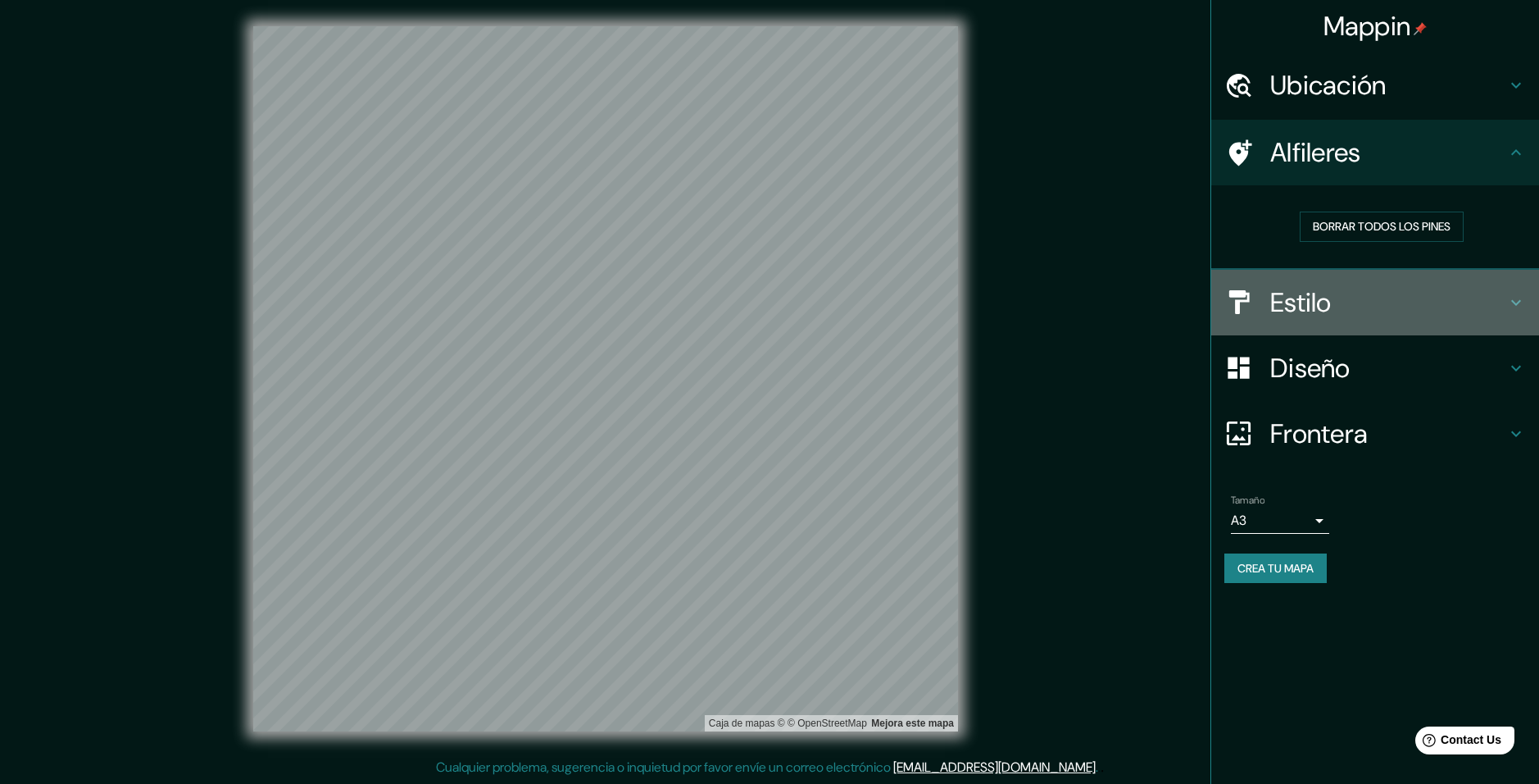
click at [1478, 309] on h4 "Estilo" at bounding box center [1388, 302] width 236 height 33
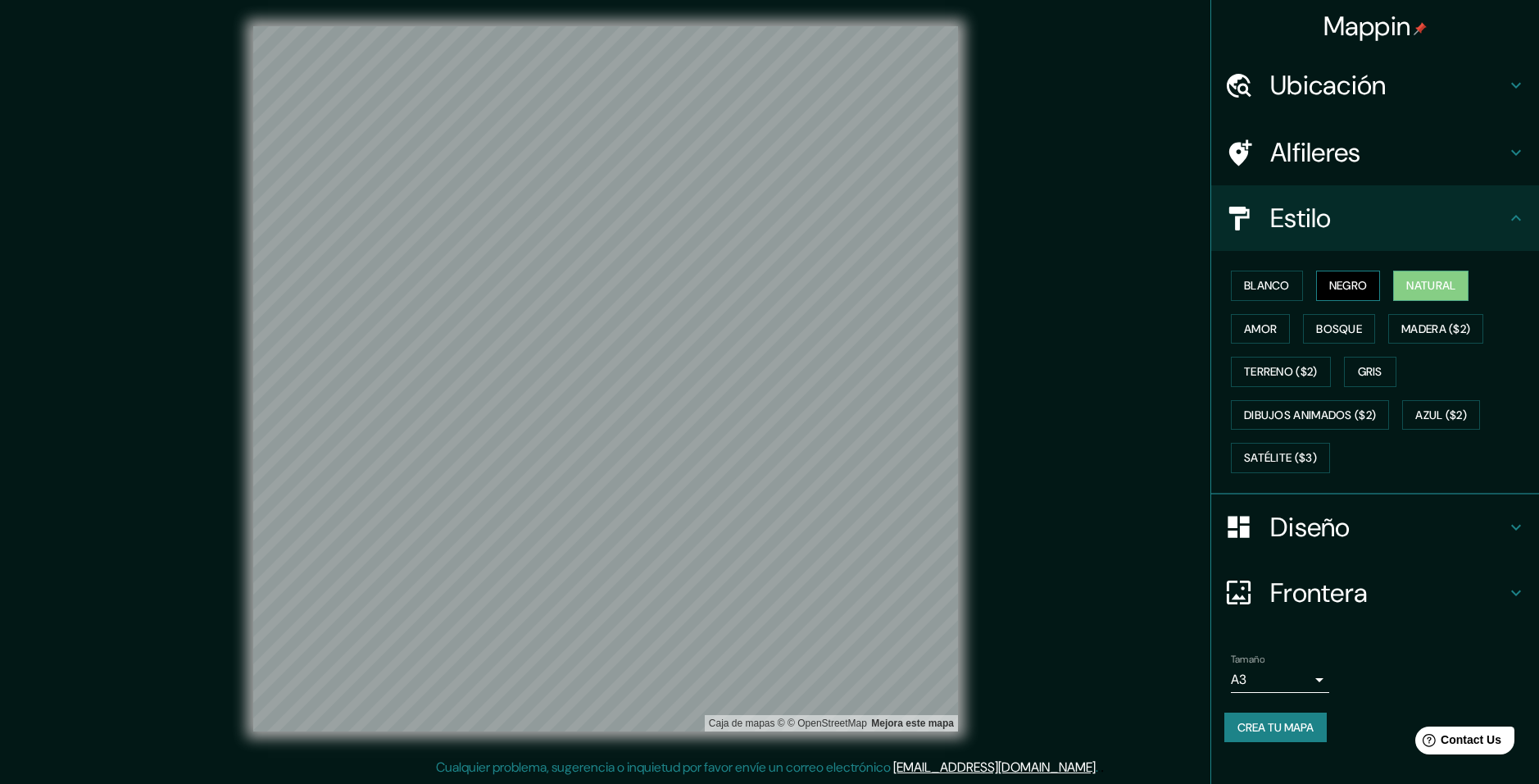
click at [1334, 282] on button "Negro" at bounding box center [1348, 285] width 65 height 30
click at [1240, 280] on button "Blanco" at bounding box center [1267, 285] width 72 height 30
click at [1265, 334] on button "Amor" at bounding box center [1260, 329] width 59 height 30
click at [1298, 329] on div "Blanco Negro Natural Amor Bosque Madera ($2) Terreno ($2) Gris Dibujos animados…" at bounding box center [1382, 372] width 315 height 216
click at [1334, 334] on button "Bosque" at bounding box center [1339, 329] width 72 height 30
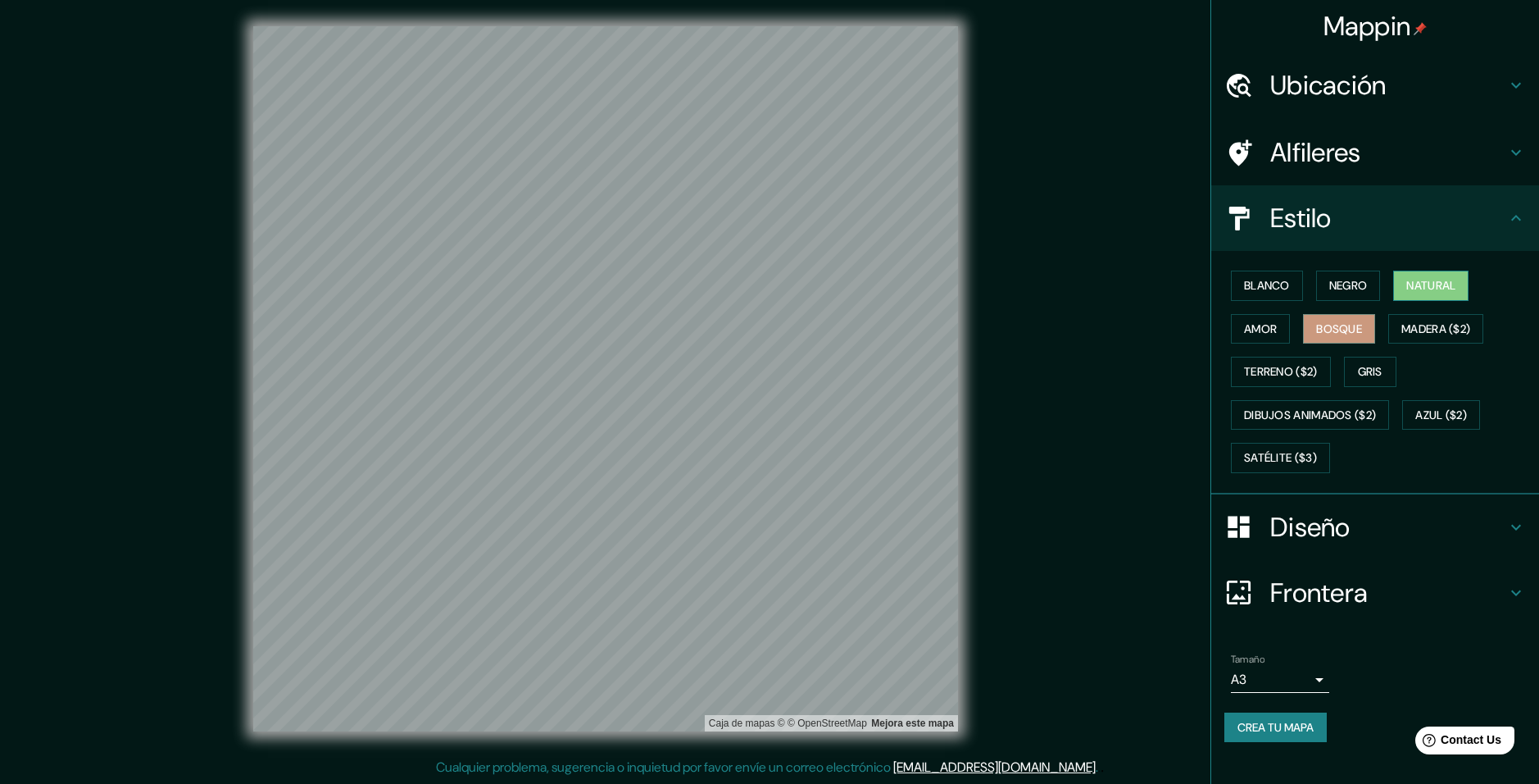
click at [1411, 284] on button "Natural" at bounding box center [1430, 285] width 75 height 30
click at [1374, 355] on div "Blanco Negro Natural Amor Bosque Madera ($2) Terreno ($2) Gris Dibujos animados…" at bounding box center [1382, 372] width 315 height 216
click at [1375, 372] on button "Gris" at bounding box center [1370, 372] width 52 height 30
click at [1407, 280] on button "Natural" at bounding box center [1430, 285] width 75 height 30
click at [1287, 724] on button "Crea tu mapa" at bounding box center [1276, 727] width 102 height 30
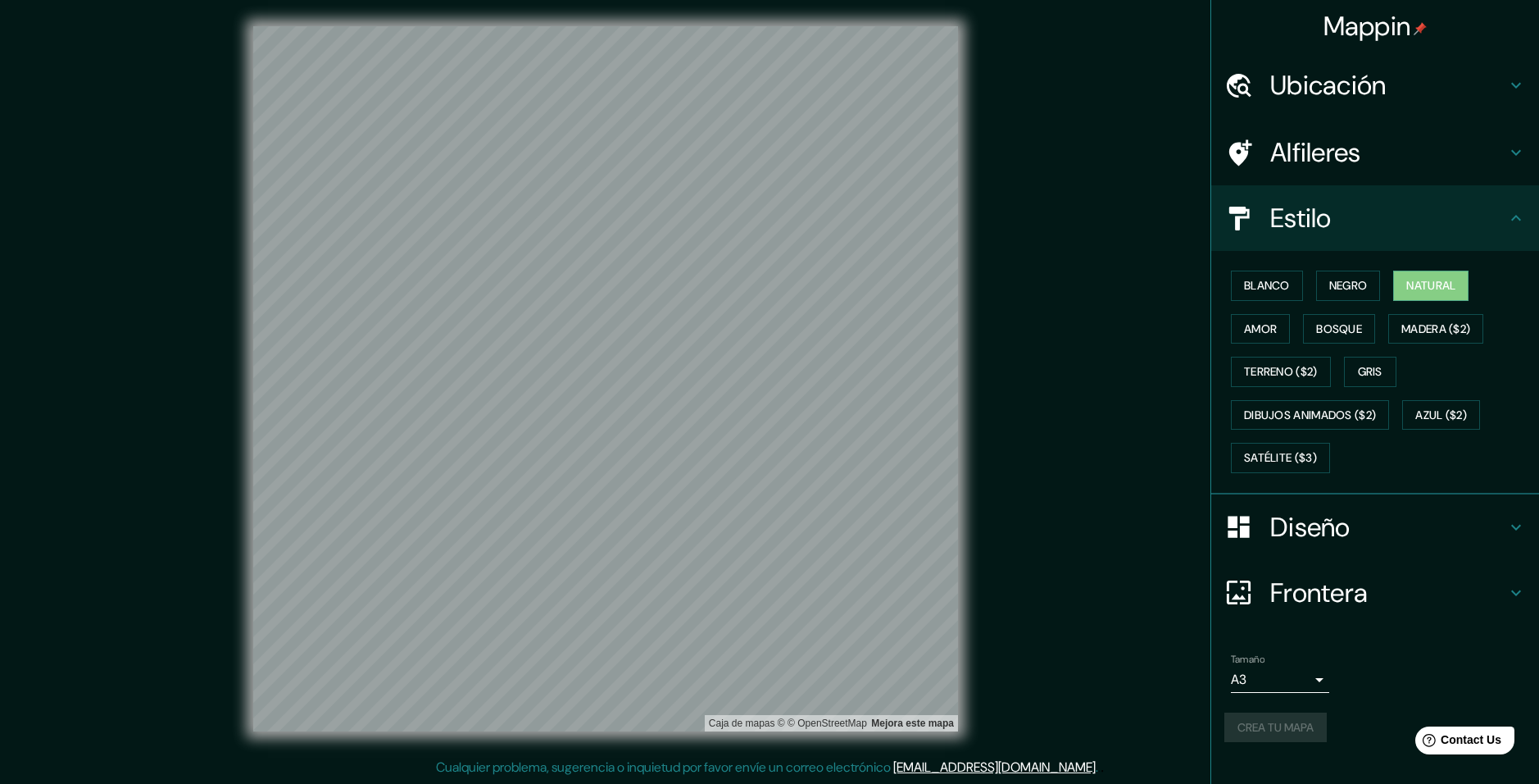
click at [1209, 685] on div "Caja de mapas © © OpenStreetMap Mejora este mapa" at bounding box center [605, 378] width 1385 height 705
click at [1345, 167] on h4 "Alfileres" at bounding box center [1388, 152] width 236 height 33
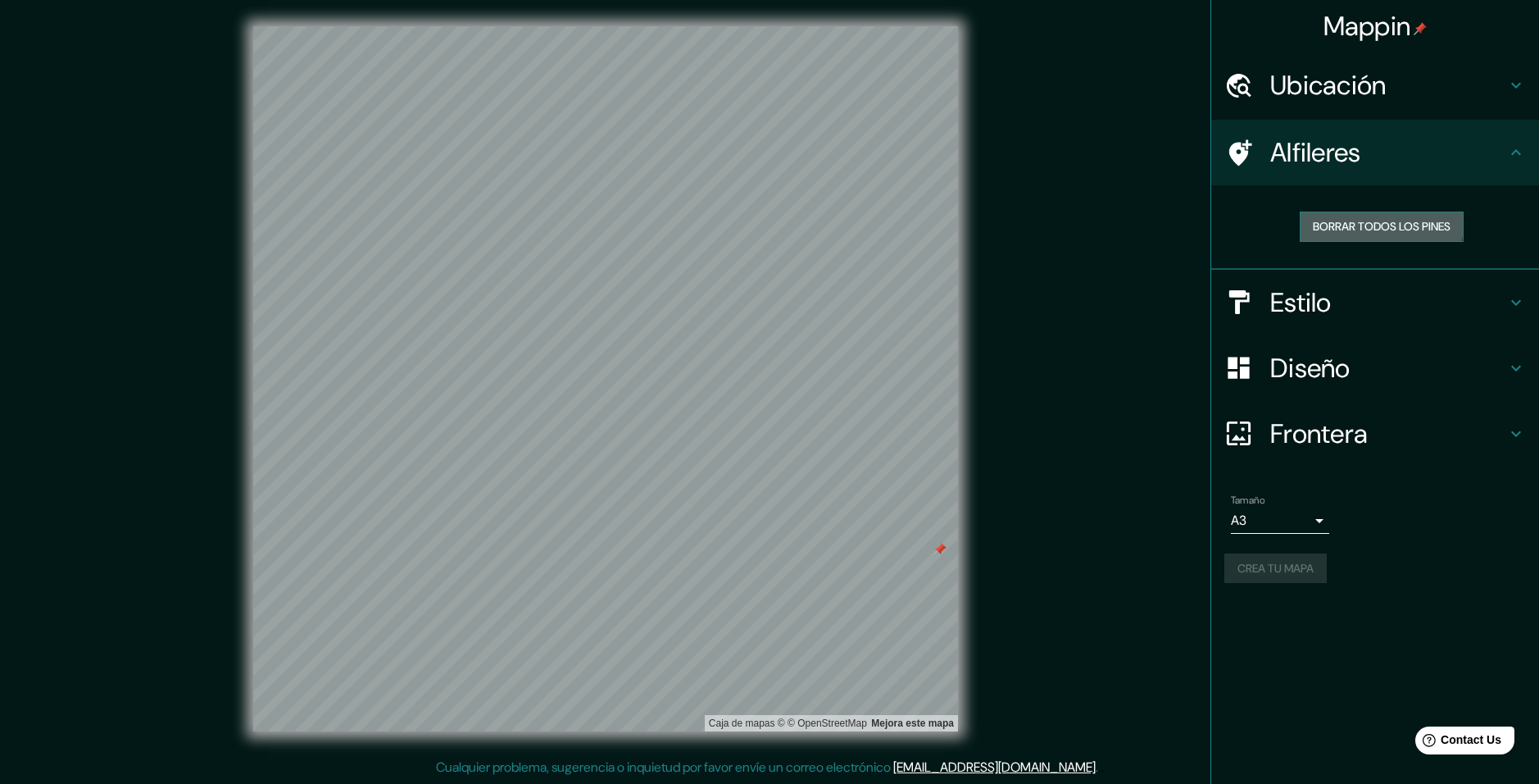
click at [1341, 217] on button "Borrar todos los pines" at bounding box center [1382, 226] width 164 height 30
click at [1027, 471] on div "Caja de mapas © © OpenStreetMap Mejora este mapa" at bounding box center [605, 378] width 1385 height 705
click at [1252, 578] on div "Crea tu mapa" at bounding box center [1376, 568] width 302 height 30
